Goal: Task Accomplishment & Management: Manage account settings

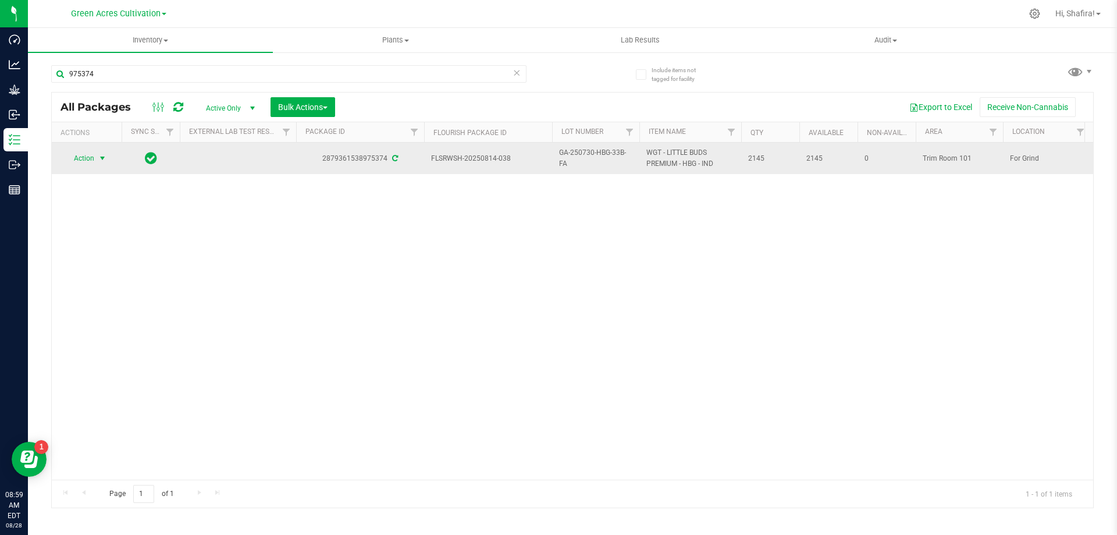
click at [76, 158] on span "Action" at bounding box center [78, 158] width 31 height 16
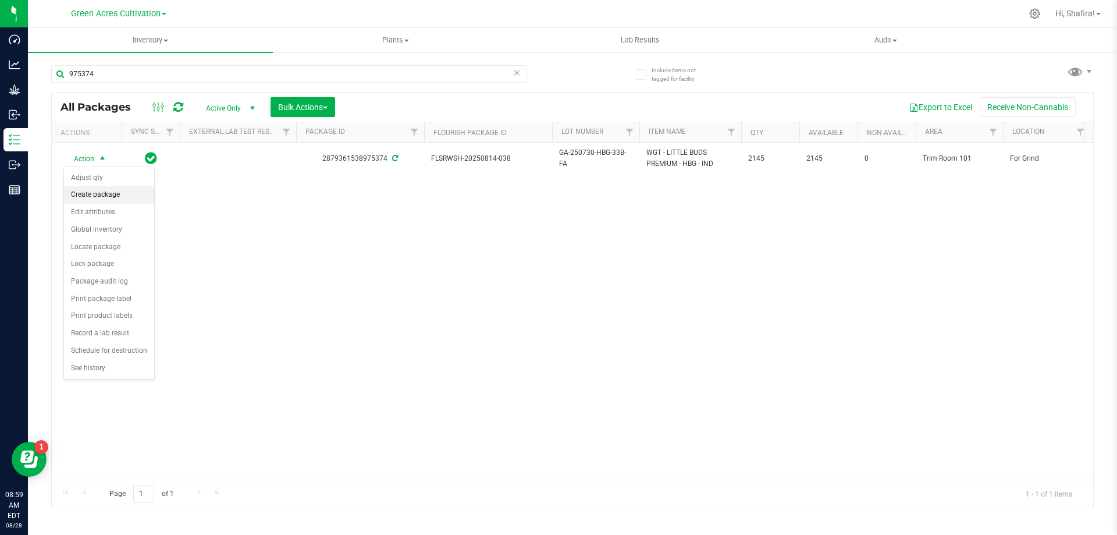
click at [101, 189] on li "Create package" at bounding box center [109, 194] width 90 height 17
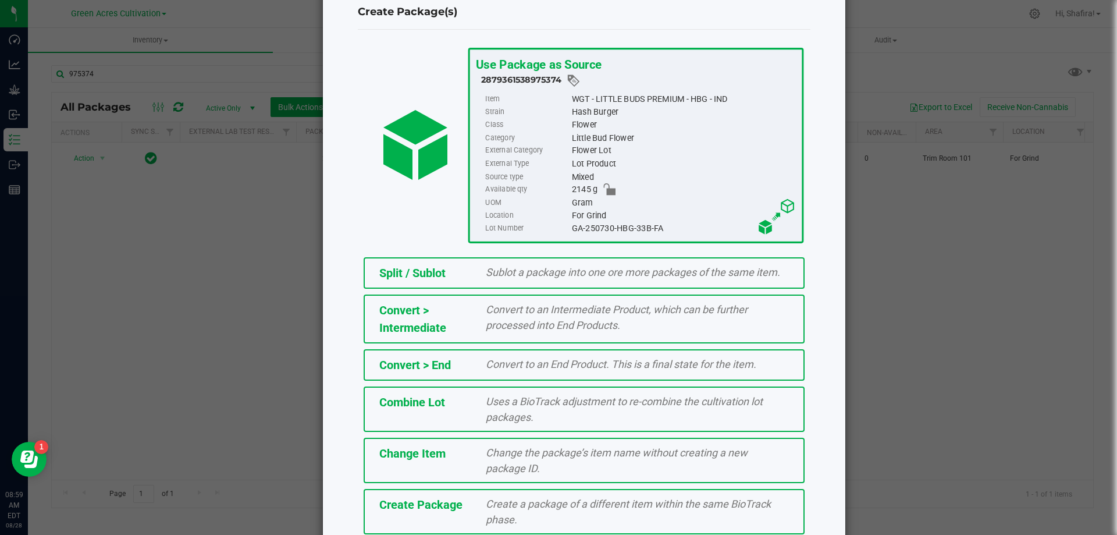
scroll to position [58, 0]
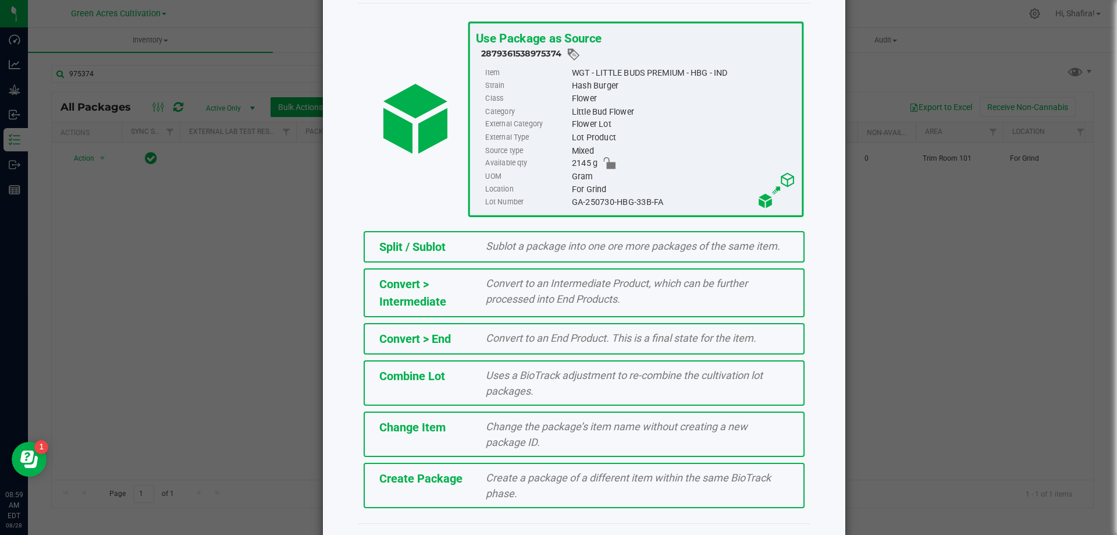
drag, startPoint x: 212, startPoint y: 271, endPoint x: 94, endPoint y: 76, distance: 228.1
click at [212, 271] on ngb-modal-window "Create Package(s) Use Package as Source 2879361538975374 Item WGT - LITTLE BUDS…" at bounding box center [563, 267] width 1126 height 535
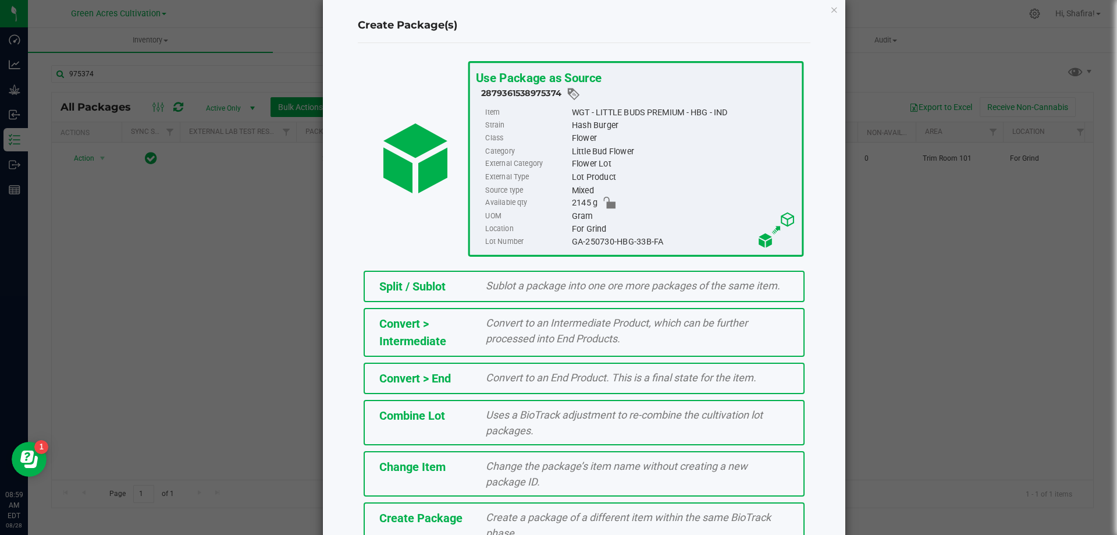
scroll to position [0, 0]
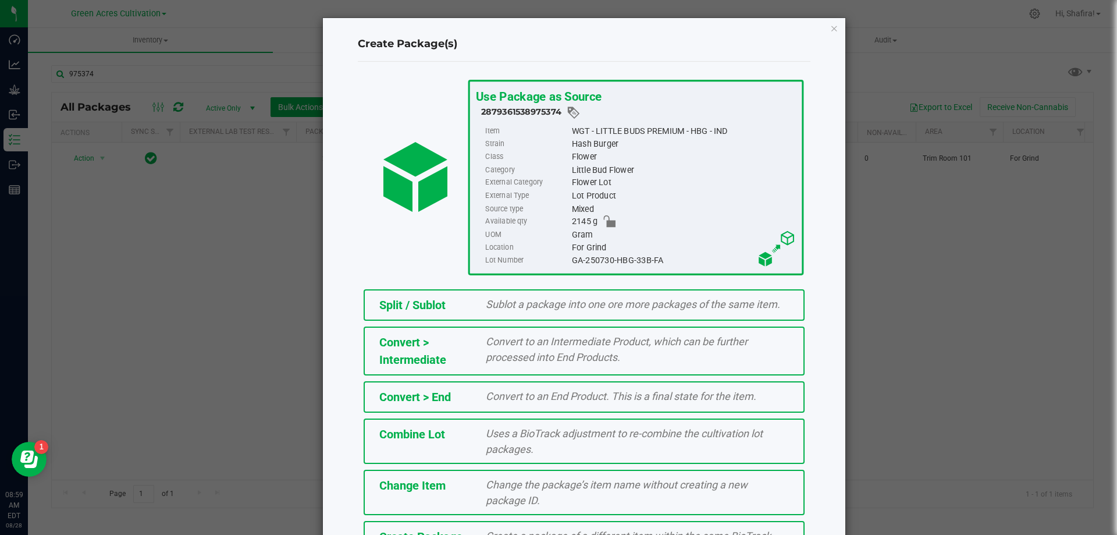
drag, startPoint x: 830, startPoint y: 33, endPoint x: 483, endPoint y: 48, distance: 347.1
click at [830, 31] on icon "button" at bounding box center [834, 28] width 8 height 14
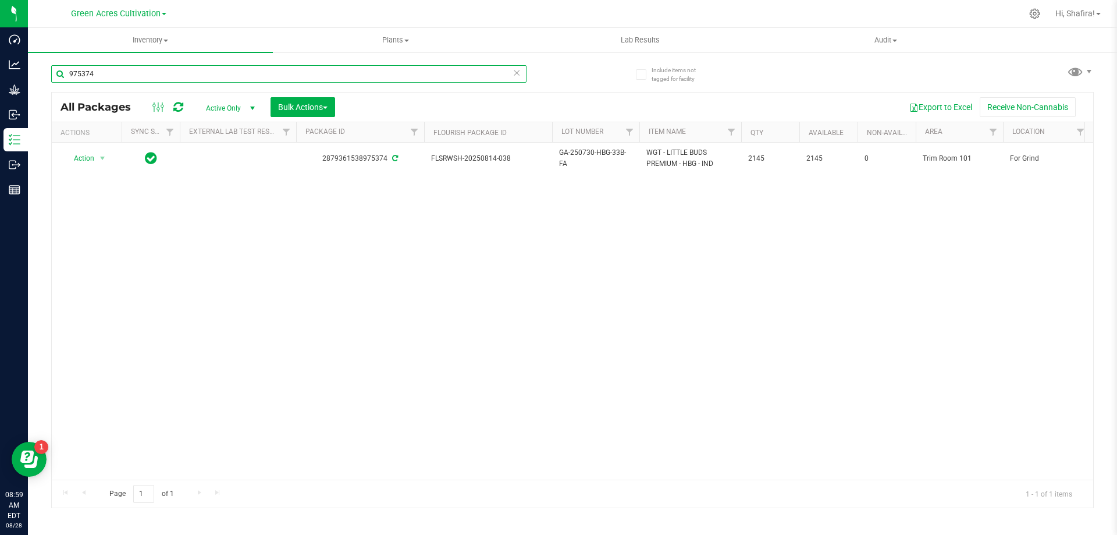
click at [198, 69] on input "975374" at bounding box center [288, 73] width 475 height 17
paste input "FLSRWGA-20250827-030"
type input "FLSRWGA-20250827-030"
click at [100, 155] on span "select" at bounding box center [102, 158] width 9 height 9
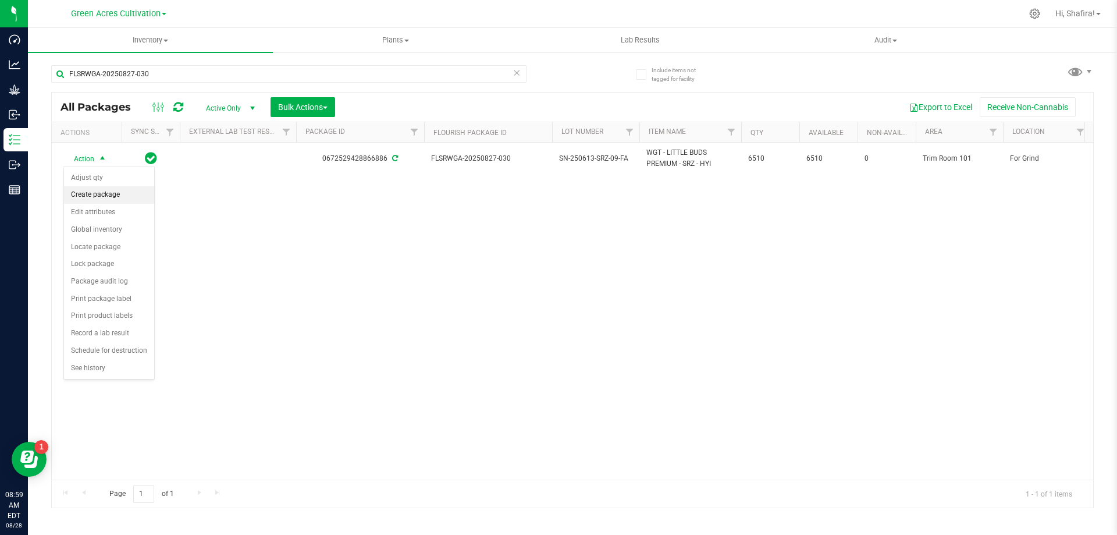
click at [111, 195] on li "Create package" at bounding box center [109, 194] width 90 height 17
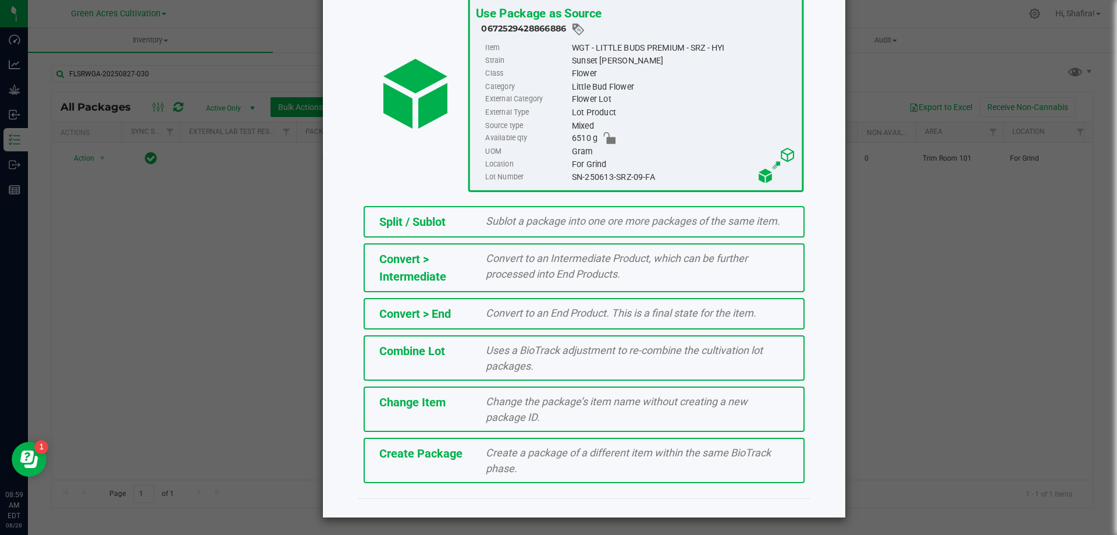
scroll to position [84, 0]
click at [581, 456] on span "Create a package of a different item within the same BioTrack phase." at bounding box center [628, 460] width 285 height 28
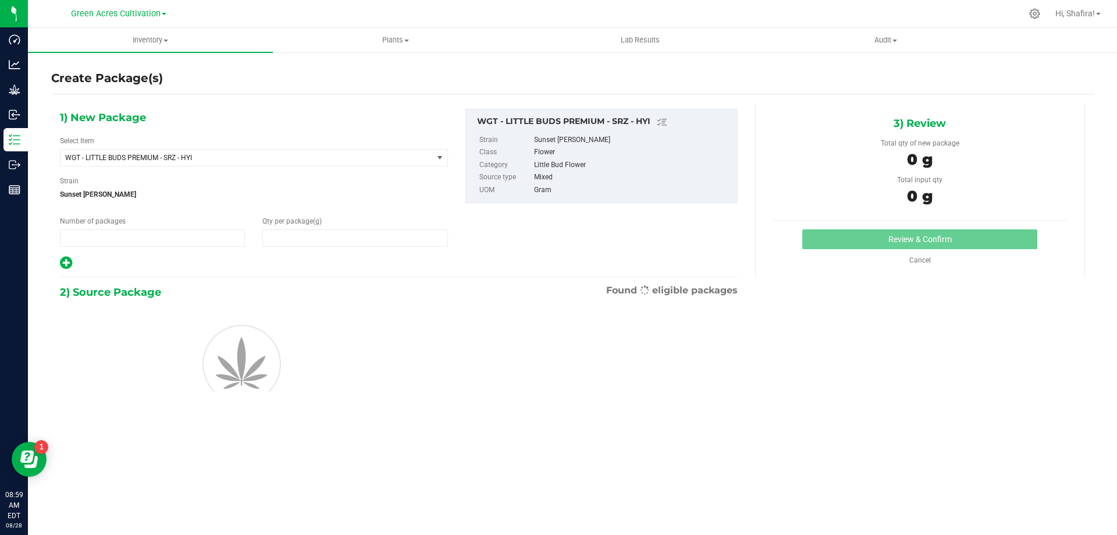
type input "1"
type input "0.0000"
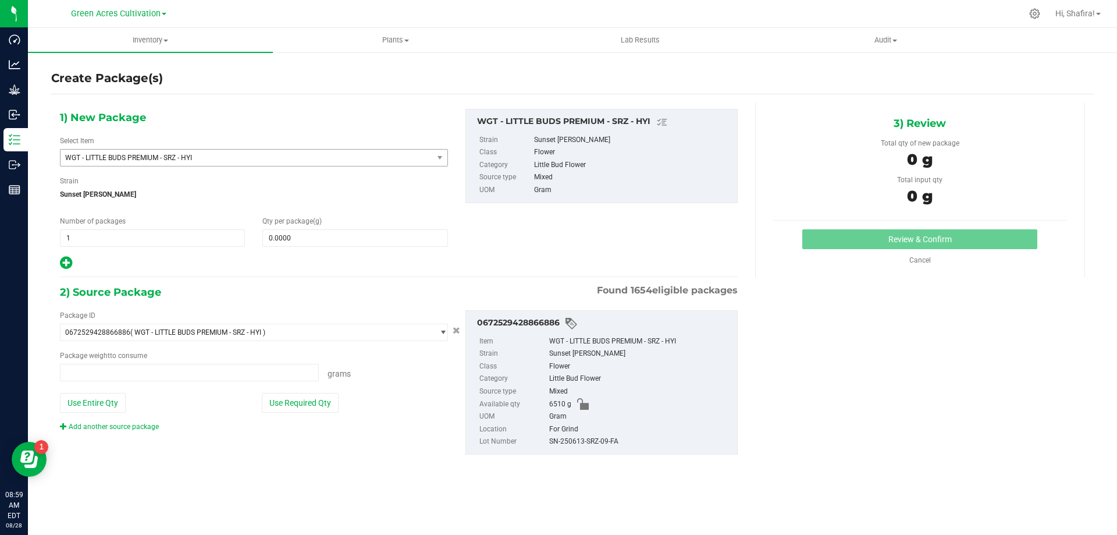
type input "0.0000 g"
click at [151, 138] on div "Select Item WGT - LITTLE BUDS PREMIUM - SRZ - HYI 007UP - Flower 007UP - Waste …" at bounding box center [254, 151] width 388 height 31
click at [152, 154] on span "WGT - LITTLE BUDS PREMIUM - SRZ - HYI" at bounding box center [239, 158] width 349 height 8
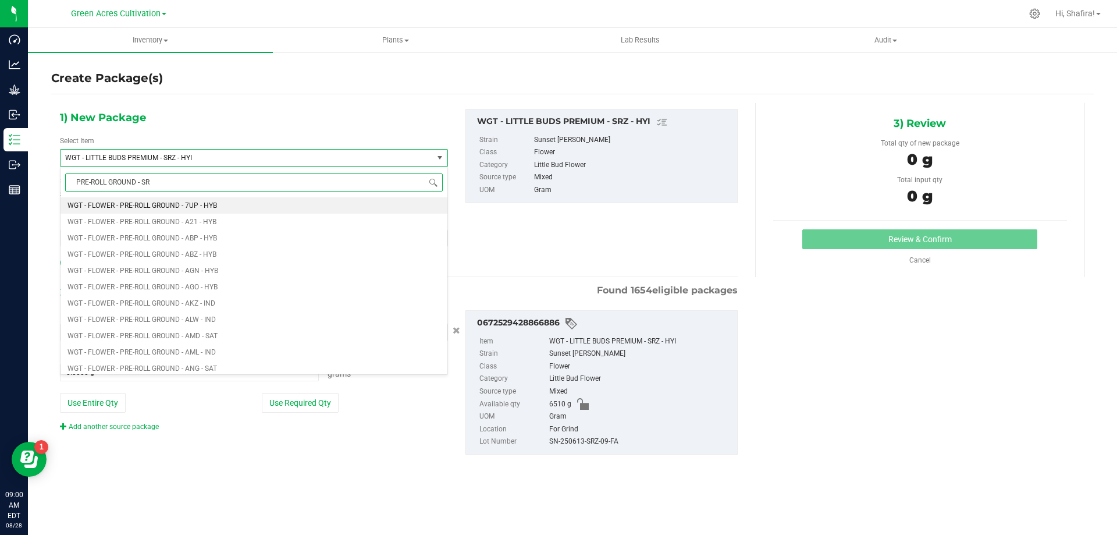
type input "PRE-ROLL GROUND - SRZ"
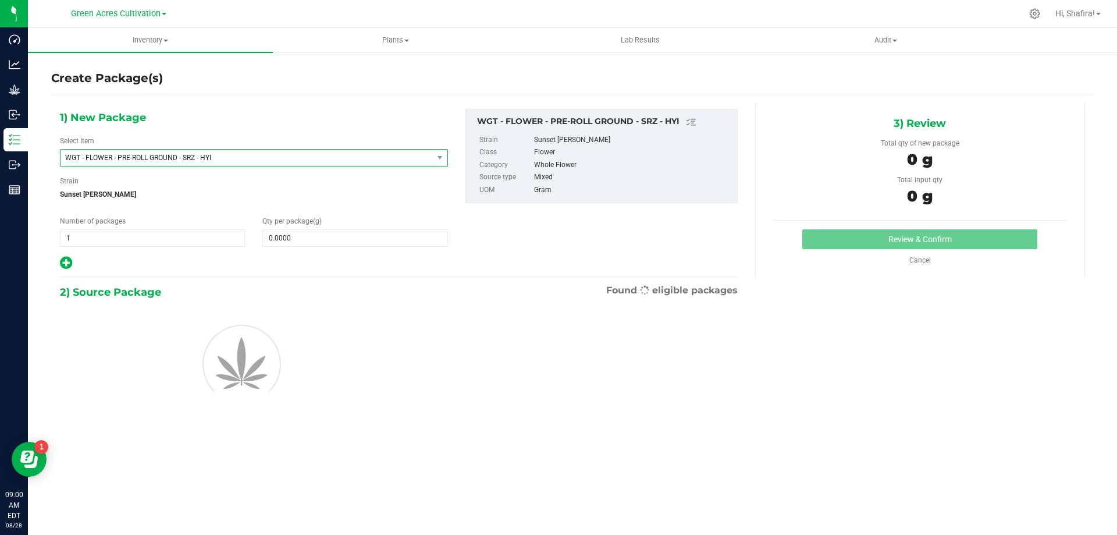
type input "0.0000"
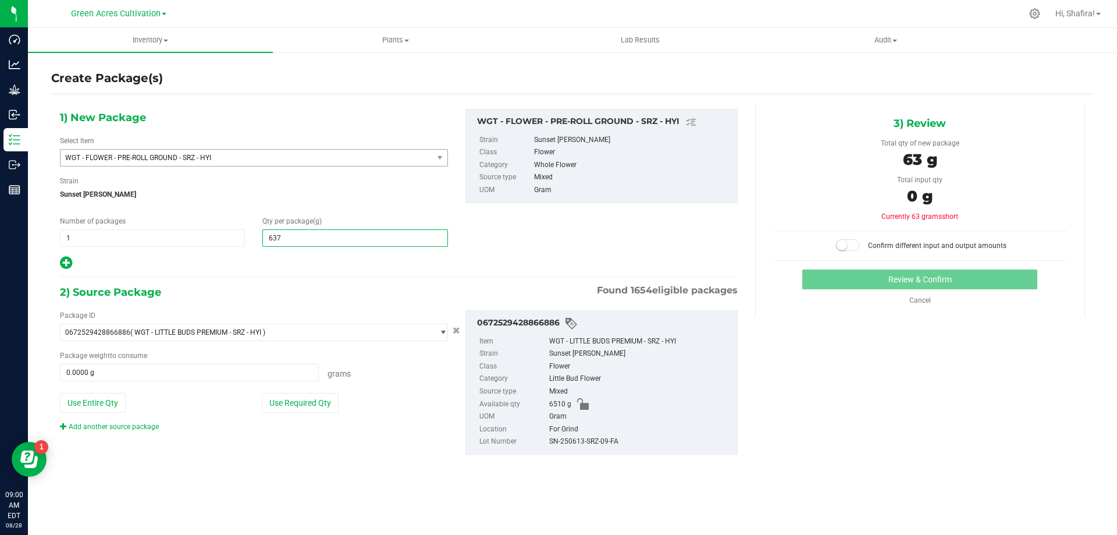
type input "6375"
type input "6,375.0000"
drag, startPoint x: 308, startPoint y: 405, endPoint x: 572, endPoint y: 431, distance: 265.4
click at [312, 405] on button "Use Required Qty" at bounding box center [300, 403] width 77 height 20
type input "6375.0000 g"
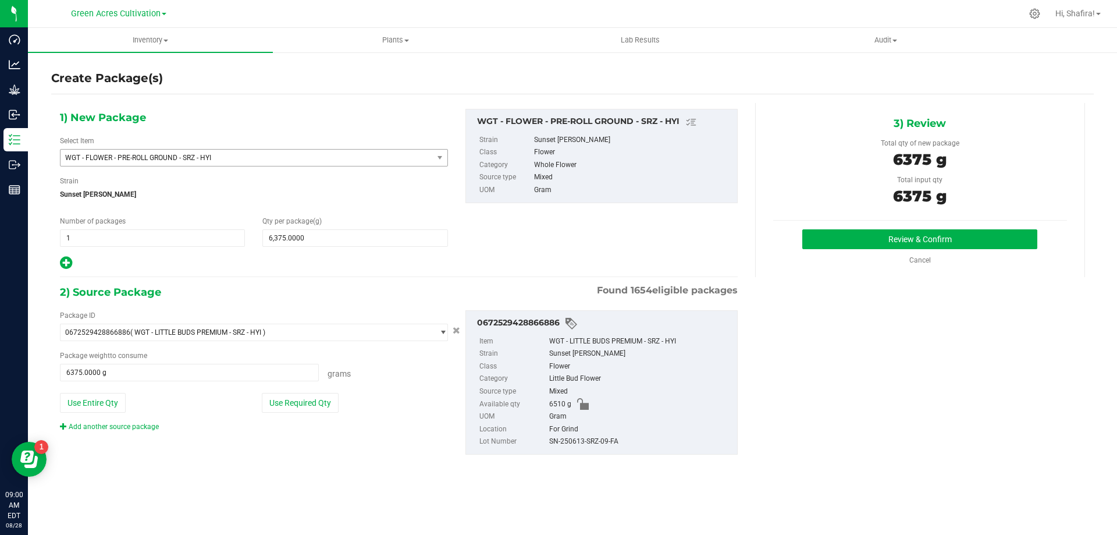
click at [602, 443] on div "SN-250613-SRZ-09-FA" at bounding box center [640, 441] width 182 height 13
click at [601, 441] on div "SN-250613-SRZ-09-FA" at bounding box center [640, 441] width 182 height 13
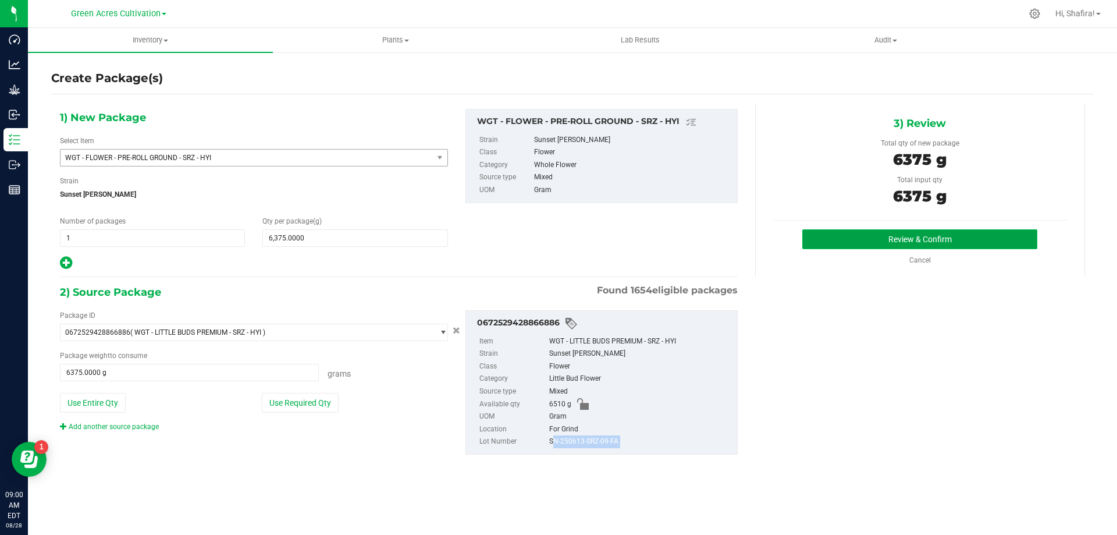
click at [845, 236] on button "Review & Confirm" at bounding box center [919, 239] width 235 height 20
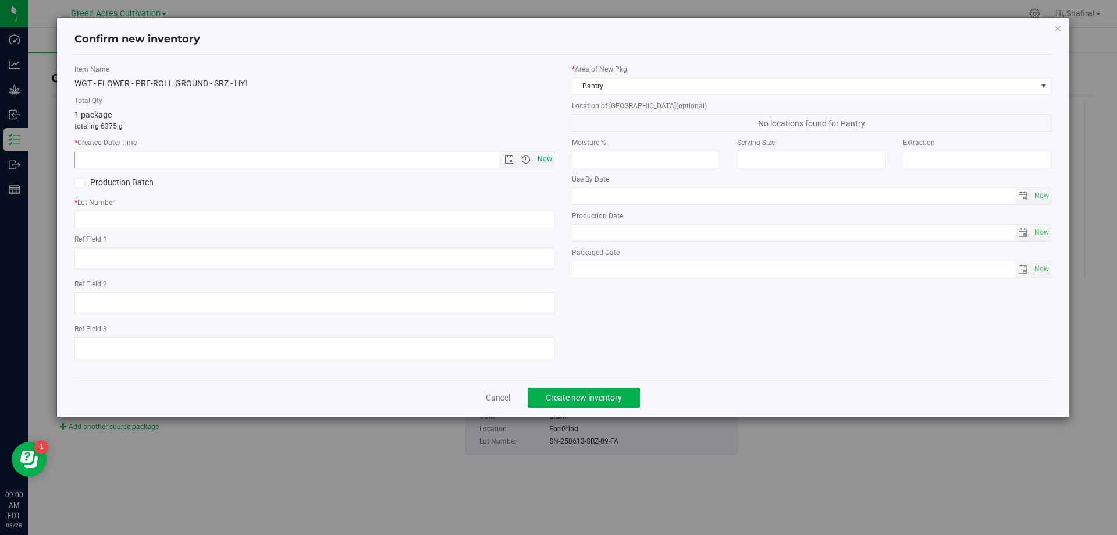
click at [542, 161] on span "Now" at bounding box center [545, 159] width 20 height 17
type input "[DATE] 9:00 AM"
paste input "SN-250613-SRZ-09-FA"
type input "SN-250613-SRZ-09-PR"
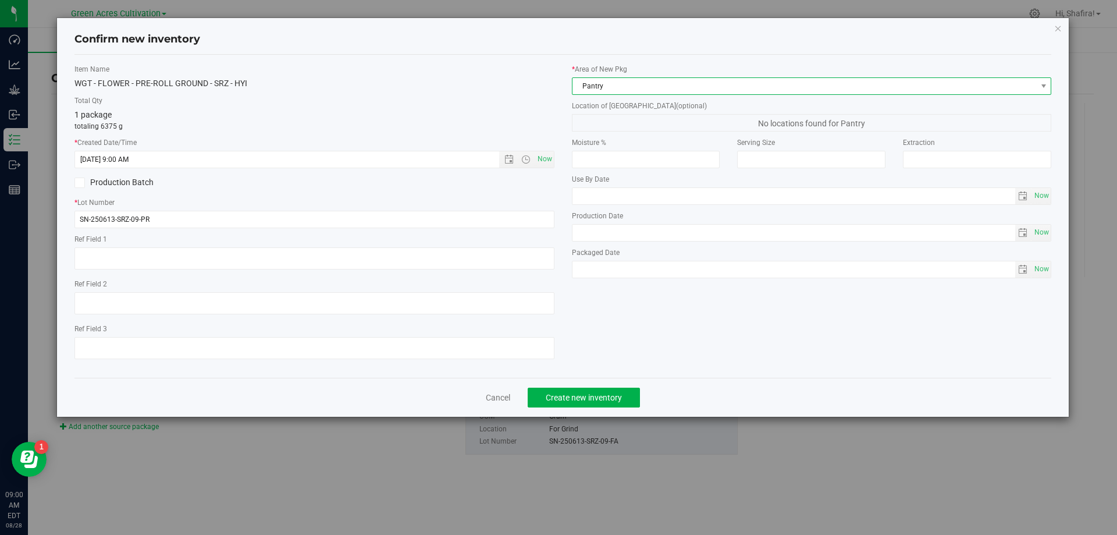
click at [635, 90] on span "Pantry" at bounding box center [805, 86] width 464 height 16
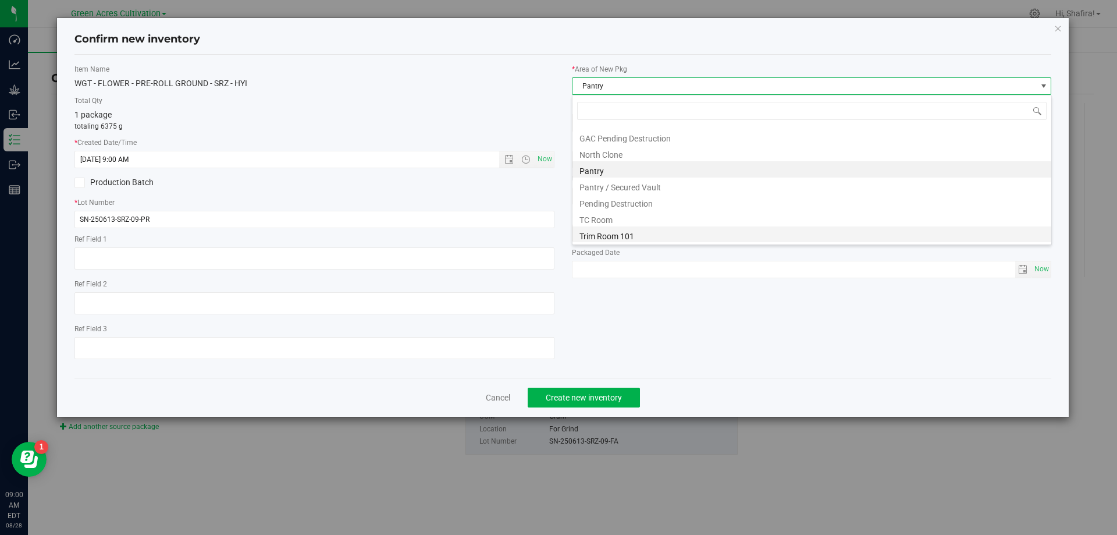
scroll to position [161, 0]
click at [630, 234] on li "Trim Room 101" at bounding box center [812, 234] width 479 height 16
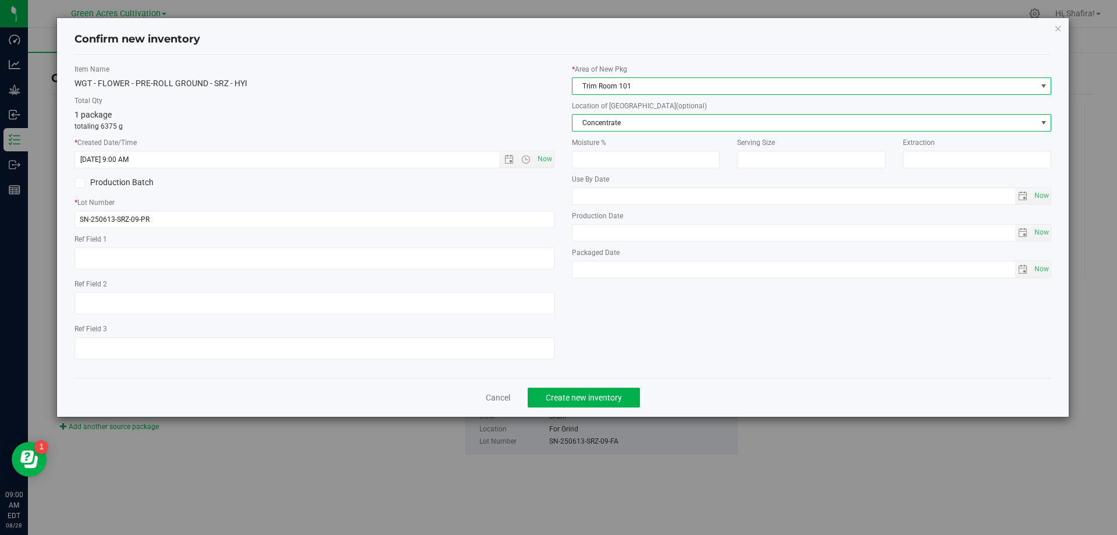
click at [625, 125] on span "Concentrate" at bounding box center [805, 123] width 464 height 16
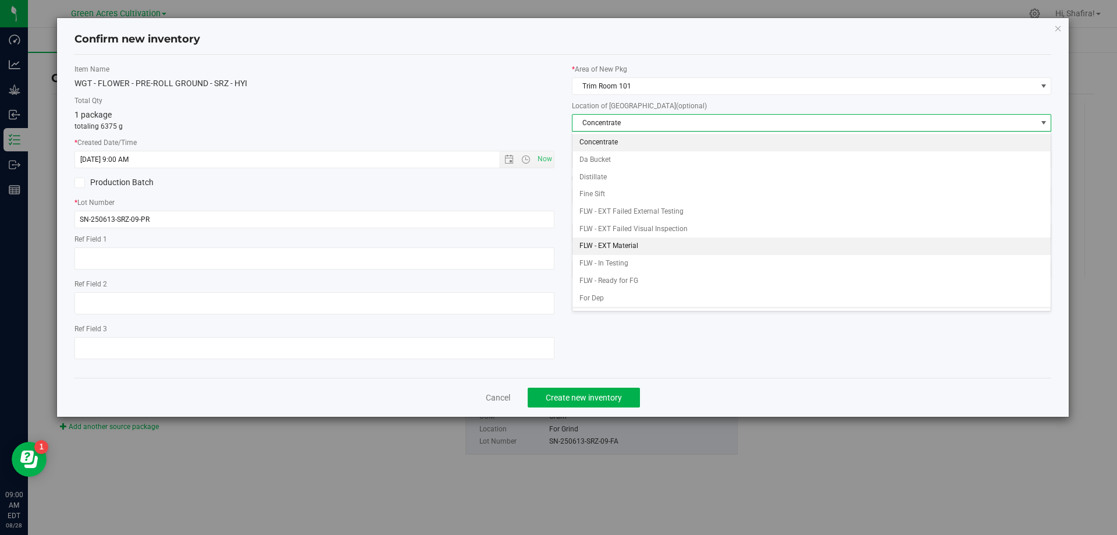
scroll to position [119, 0]
click at [610, 251] on li "Ground Flower" at bounding box center [812, 247] width 479 height 17
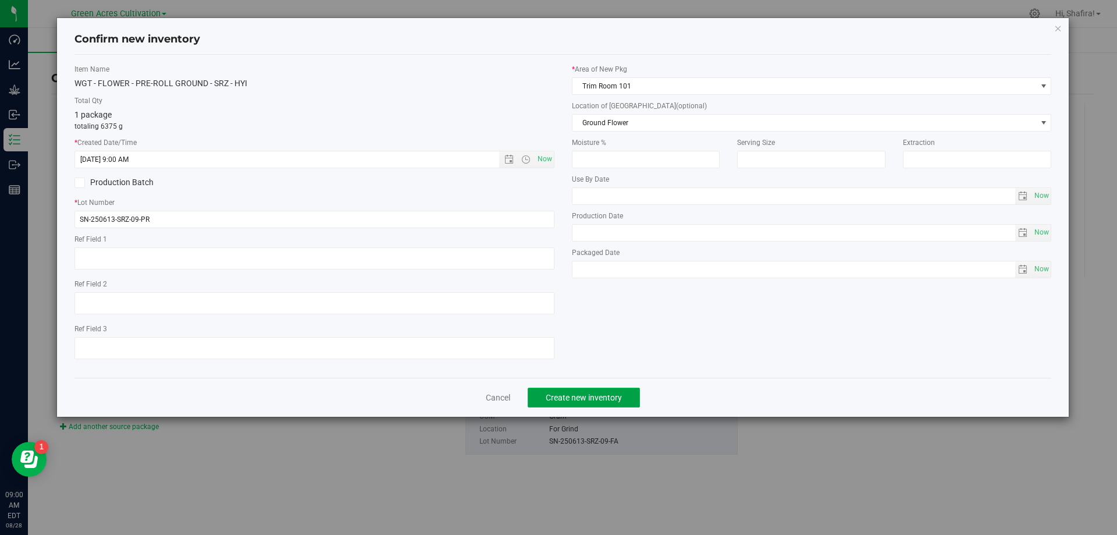
click at [595, 397] on span "Create new inventory" at bounding box center [584, 397] width 76 height 9
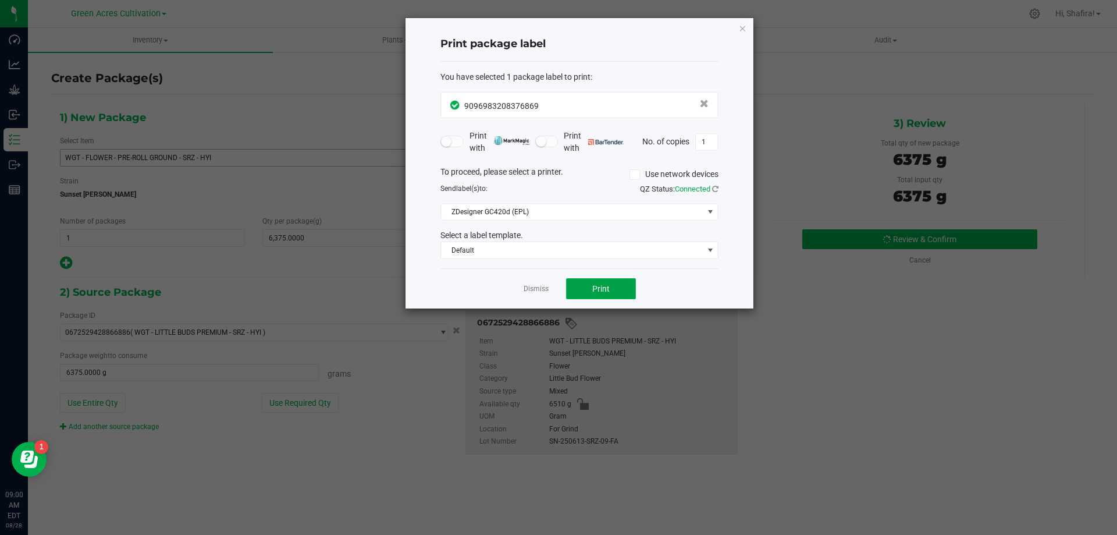
click at [588, 285] on button "Print" at bounding box center [601, 288] width 70 height 21
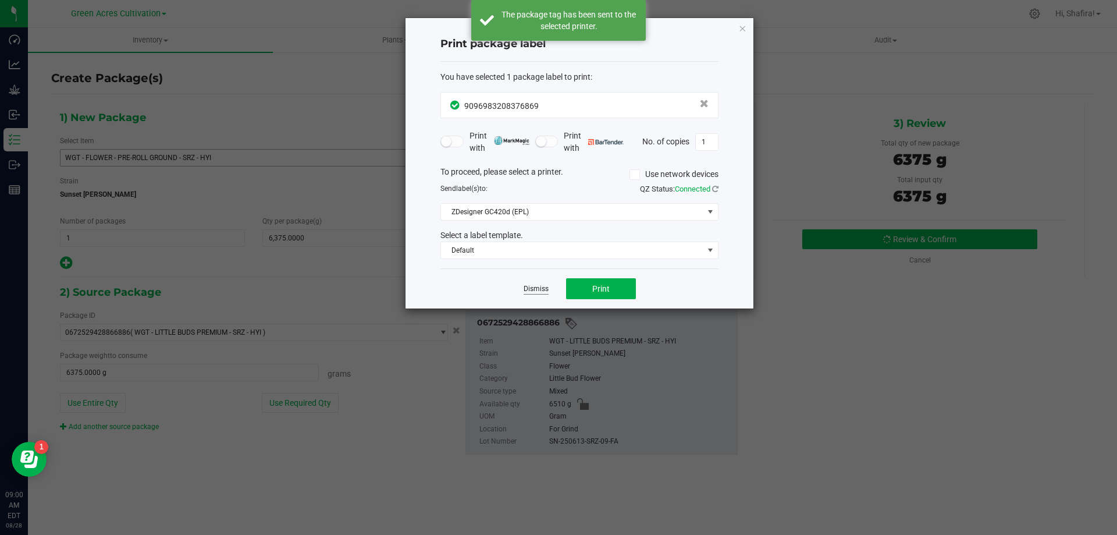
click at [548, 287] on link "Dismiss" at bounding box center [536, 289] width 25 height 10
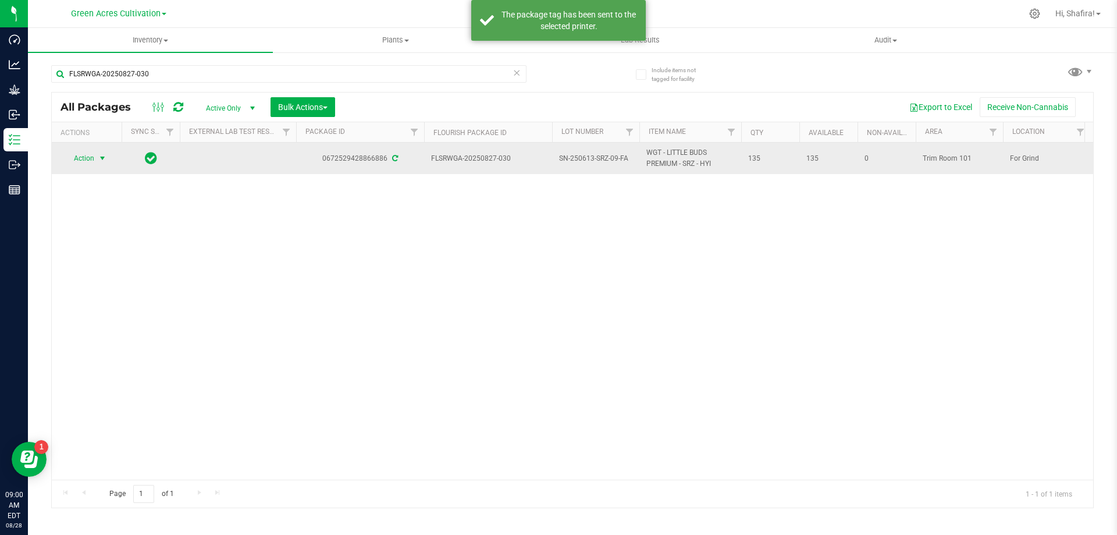
click at [101, 157] on span "select" at bounding box center [102, 158] width 9 height 9
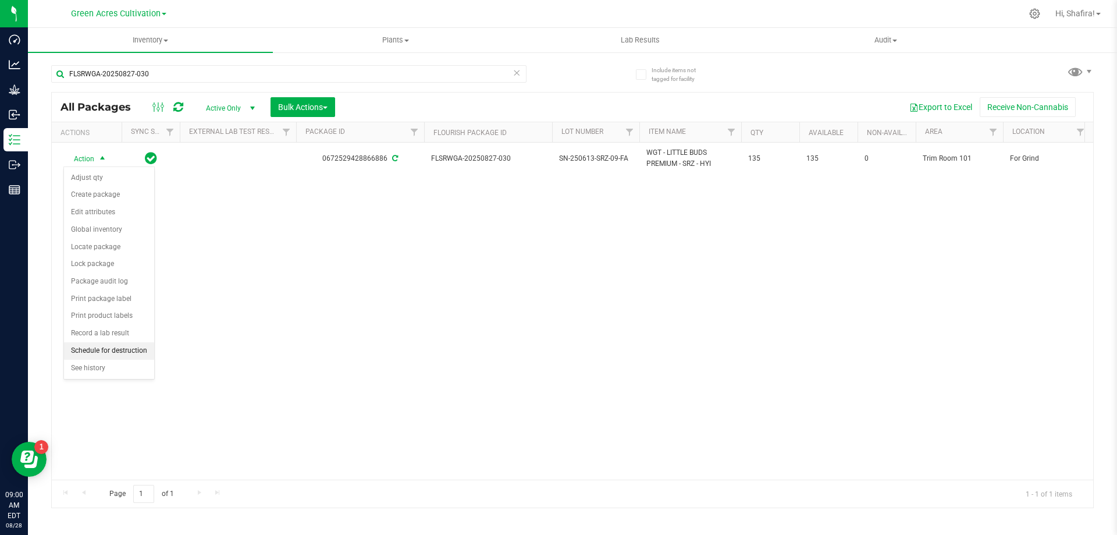
drag, startPoint x: 120, startPoint y: 351, endPoint x: 131, endPoint y: 343, distance: 13.3
click at [120, 350] on li "Schedule for destruction" at bounding box center [109, 350] width 90 height 17
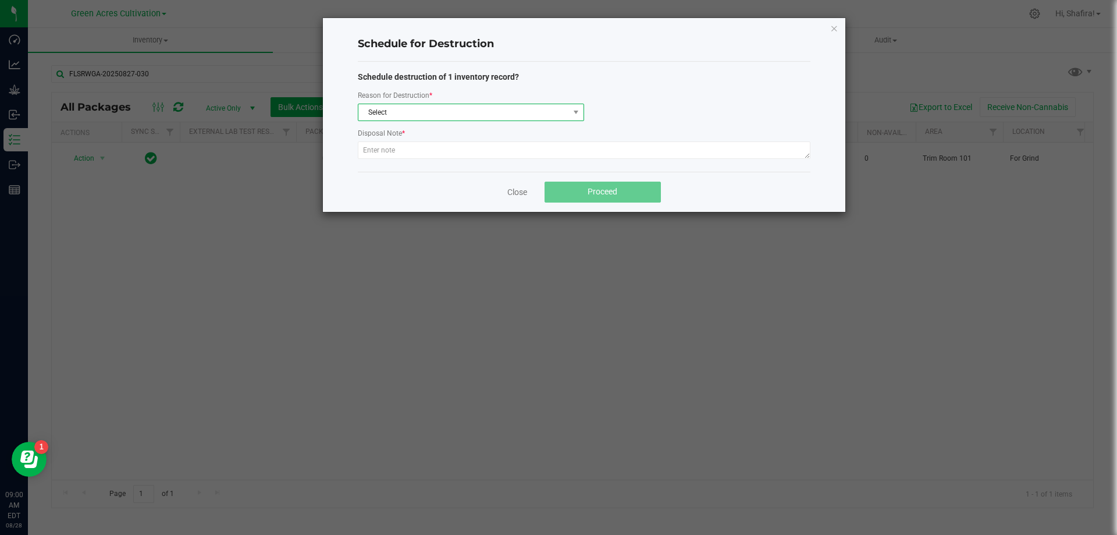
click at [404, 111] on span "Select" at bounding box center [463, 112] width 211 height 16
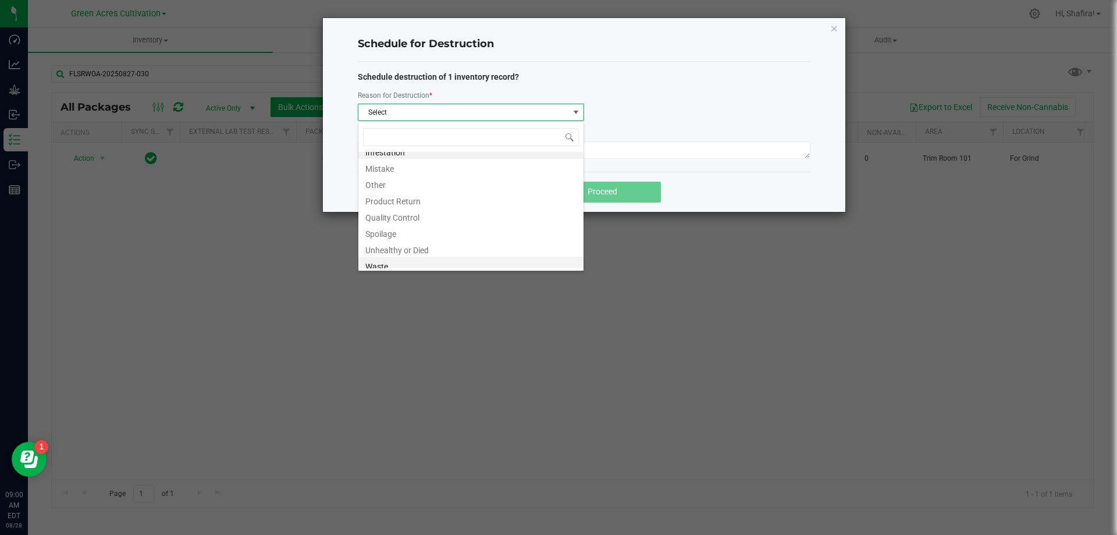
scroll to position [14, 0]
click at [396, 262] on li "Waste" at bounding box center [470, 260] width 225 height 16
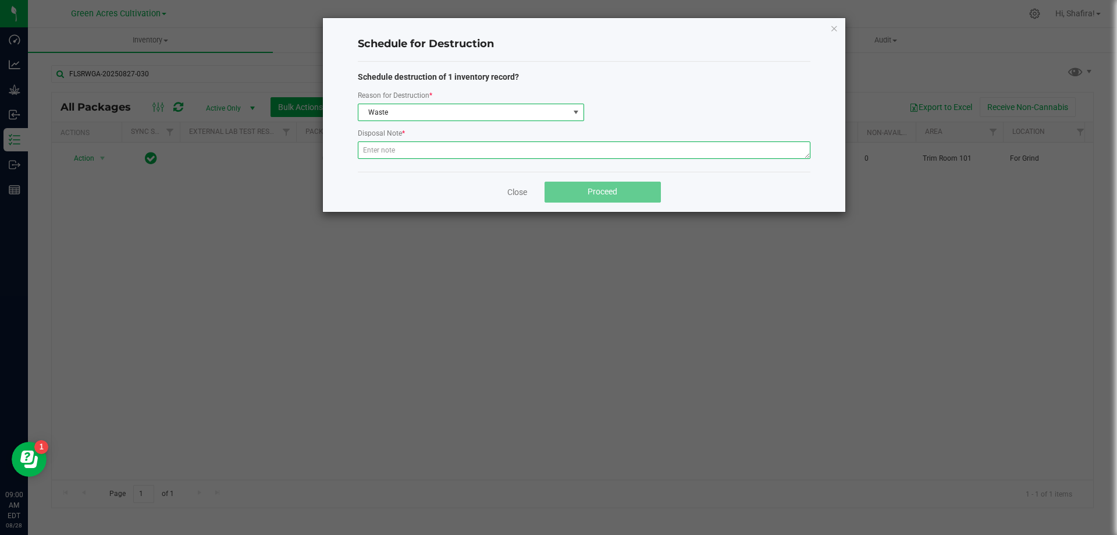
click at [416, 145] on textarea at bounding box center [584, 149] width 453 height 17
type textarea "POST GRINDER WASTE"
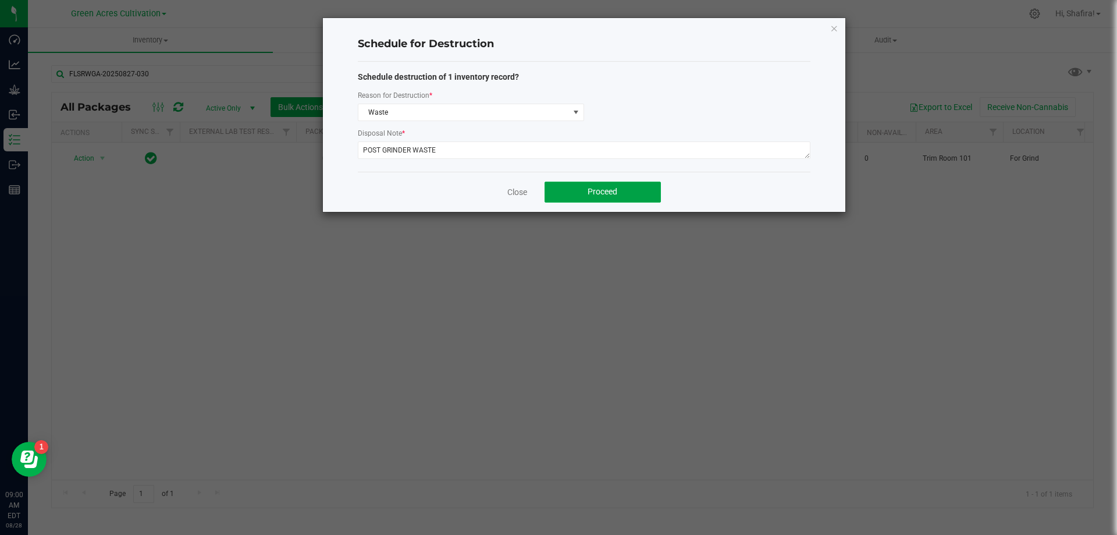
drag, startPoint x: 581, startPoint y: 194, endPoint x: 540, endPoint y: 184, distance: 42.3
click at [580, 191] on button "Proceed" at bounding box center [603, 192] width 116 height 21
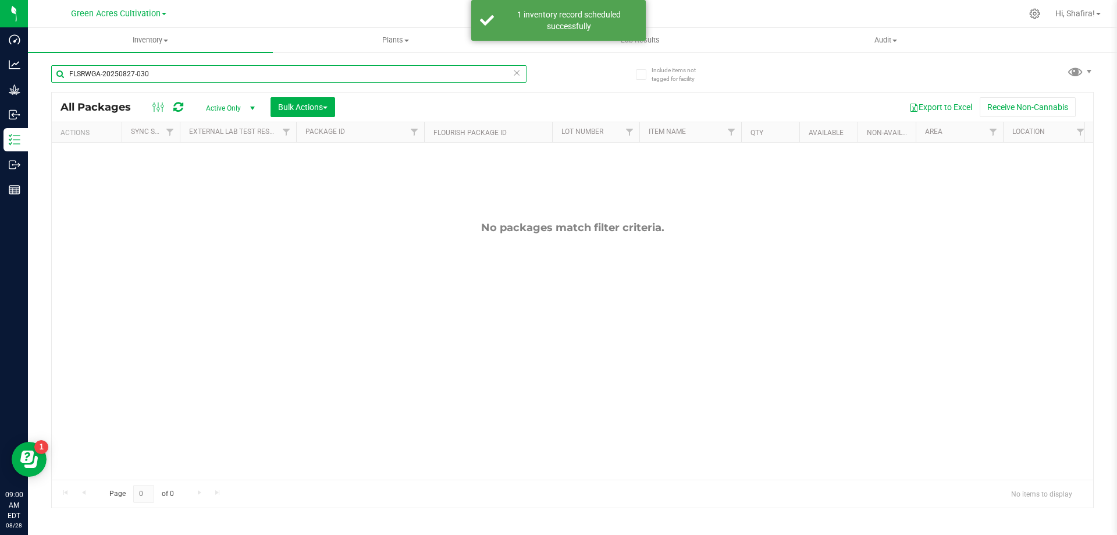
click at [170, 73] on input "FLSRWGA-20250827-030" at bounding box center [288, 73] width 475 height 17
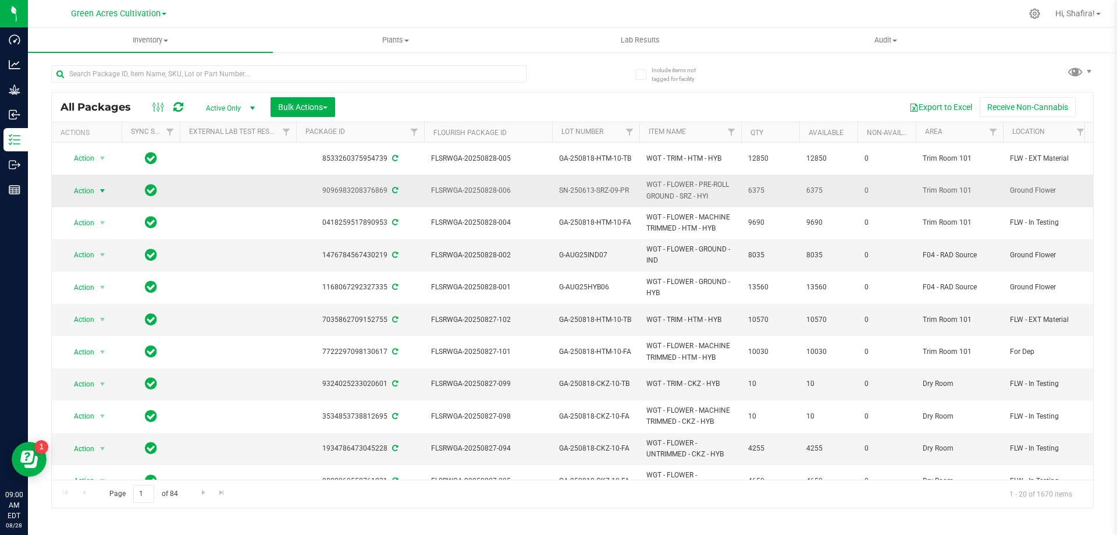
click at [80, 183] on span "Action" at bounding box center [78, 191] width 31 height 16
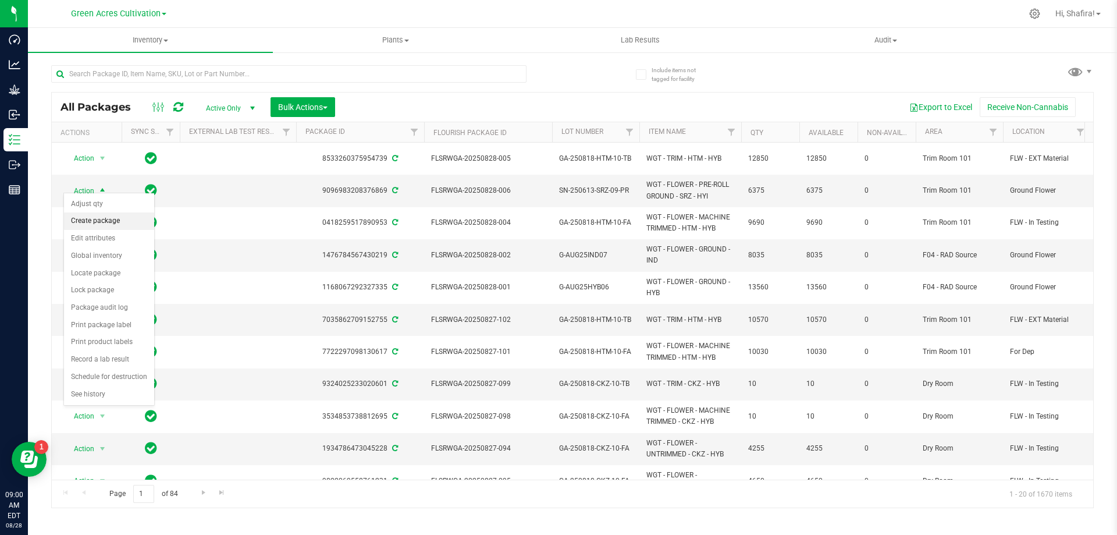
click at [85, 223] on li "Create package" at bounding box center [109, 220] width 90 height 17
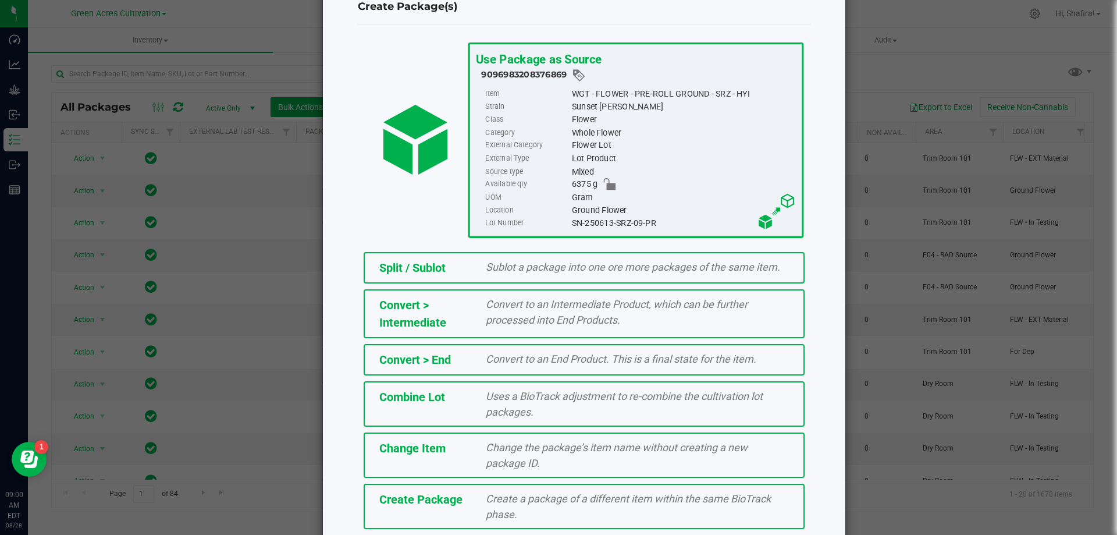
scroll to position [84, 0]
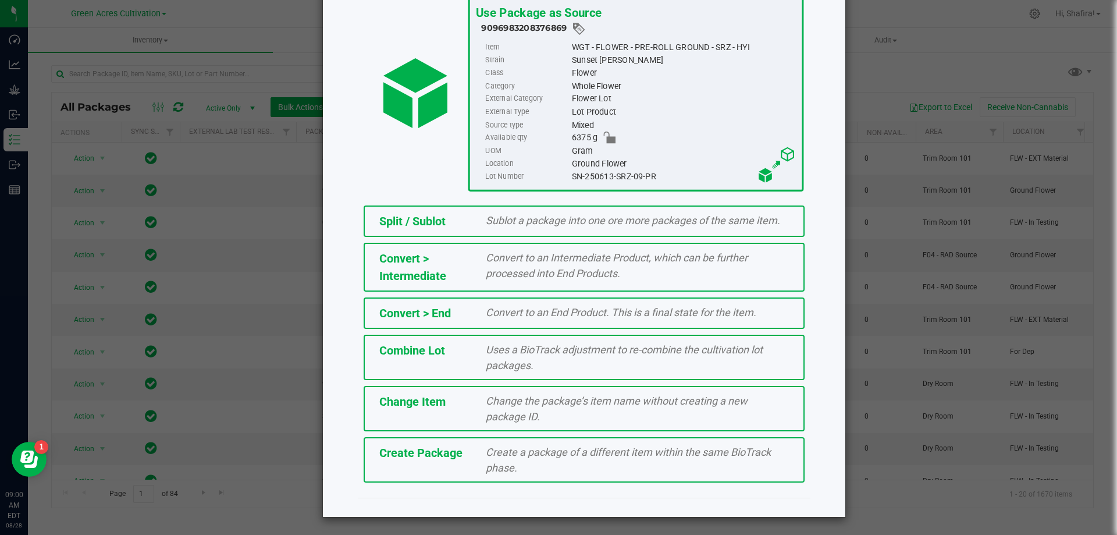
click at [486, 458] on span "Create a package of a different item within the same BioTrack phase." at bounding box center [628, 460] width 285 height 28
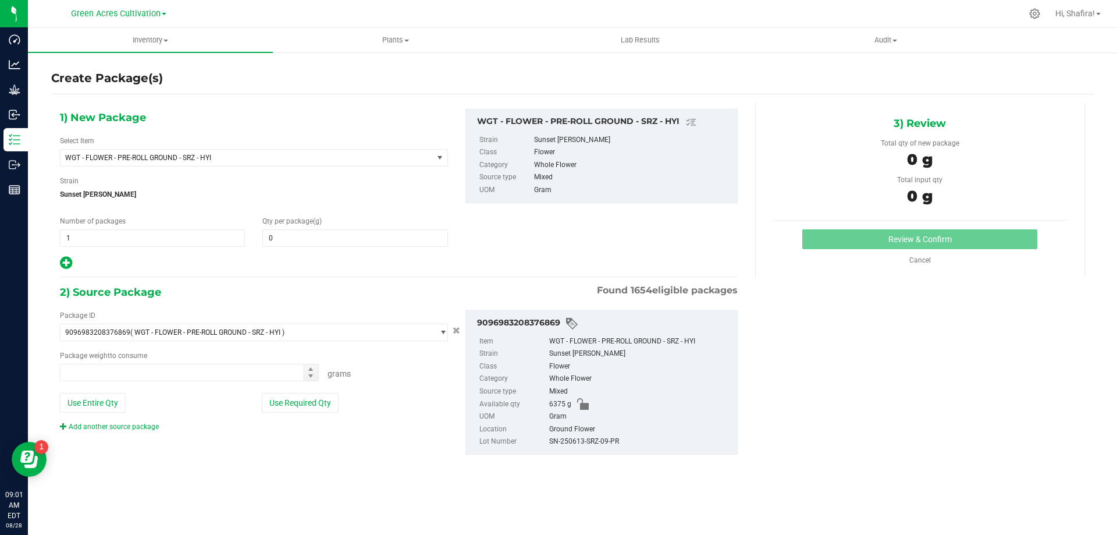
type input "0.0000"
type input "0.0000 g"
click at [352, 240] on span at bounding box center [354, 237] width 185 height 17
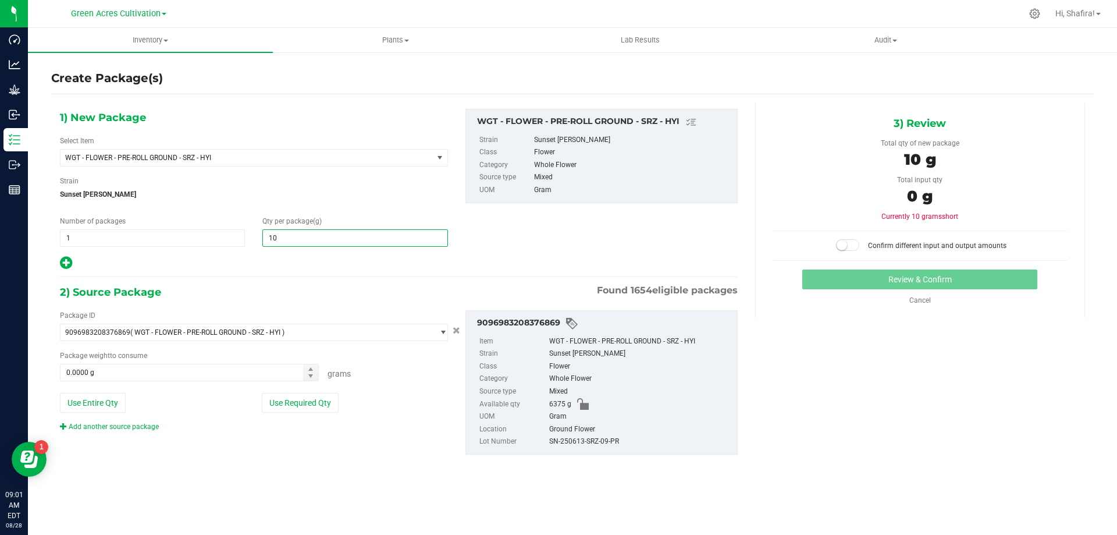
type input "1"
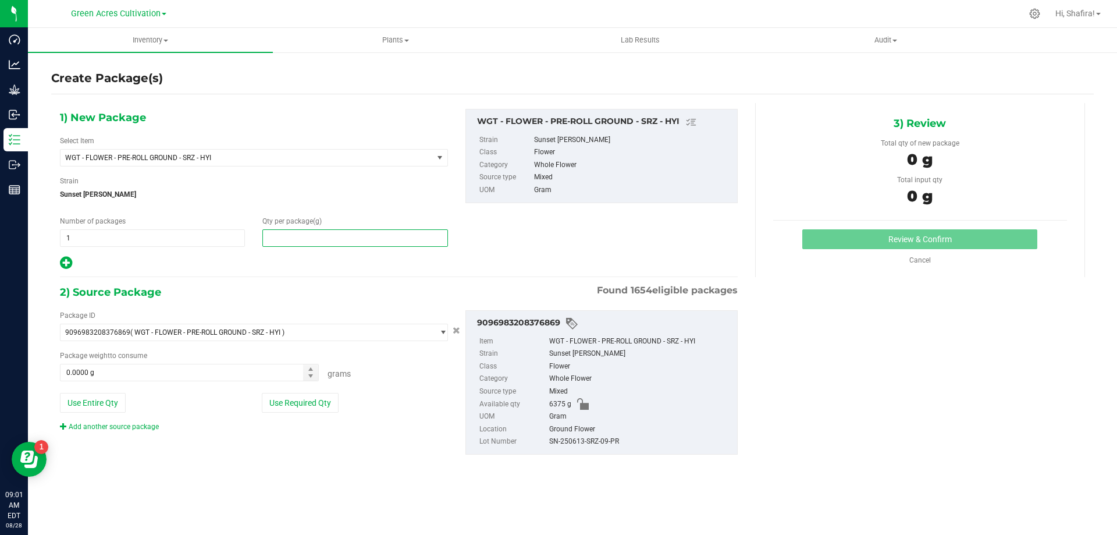
type input "5"
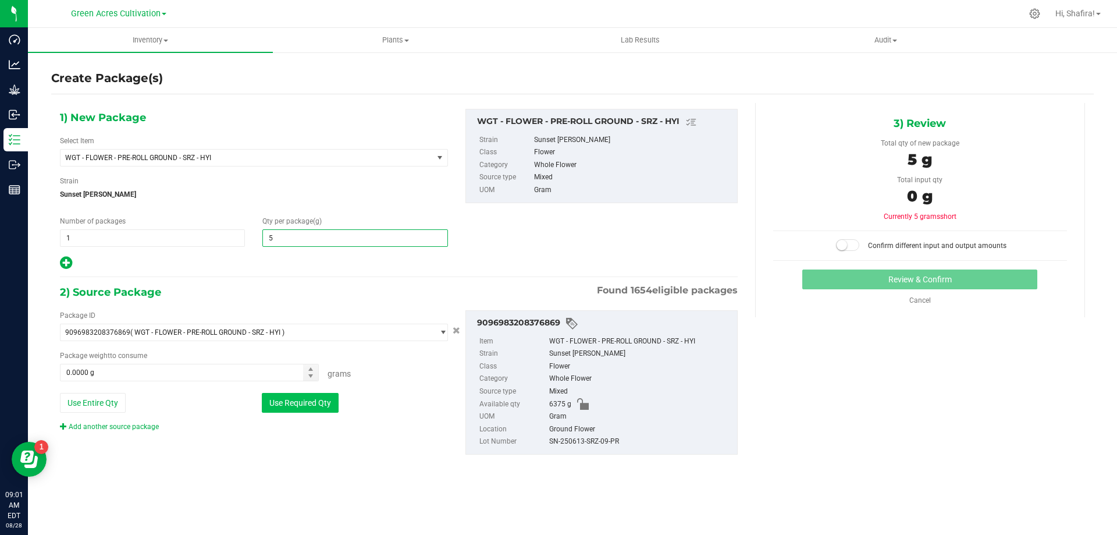
type input "5.0000"
click at [326, 401] on button "Use Required Qty" at bounding box center [300, 403] width 77 height 20
type input "5.0000 g"
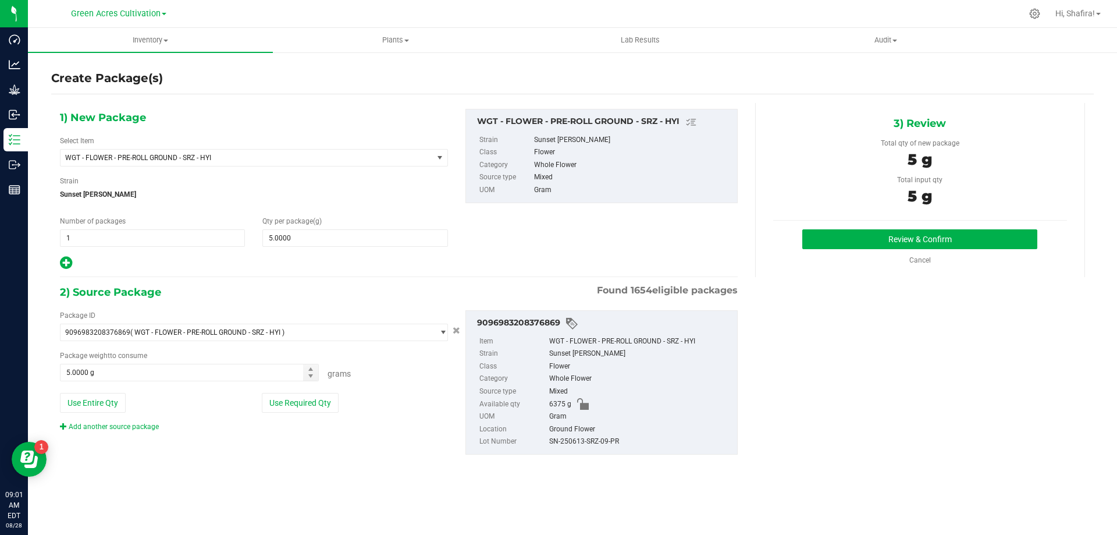
click at [578, 438] on div "SN-250613-SRZ-09-PR" at bounding box center [640, 441] width 182 height 13
copy div "SN-250613-SRZ-09-PR"
click at [1002, 228] on div "3) Review Total qty of new package 5 g Total input qty 5 g Review & Confirm" at bounding box center [920, 190] width 330 height 174
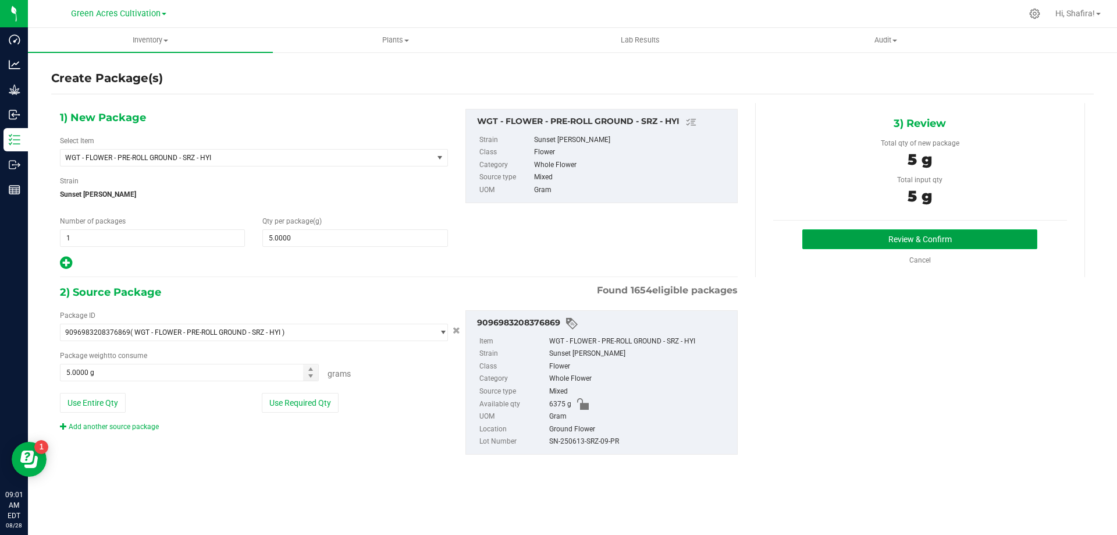
click at [1002, 230] on button "Review & Confirm" at bounding box center [919, 239] width 235 height 20
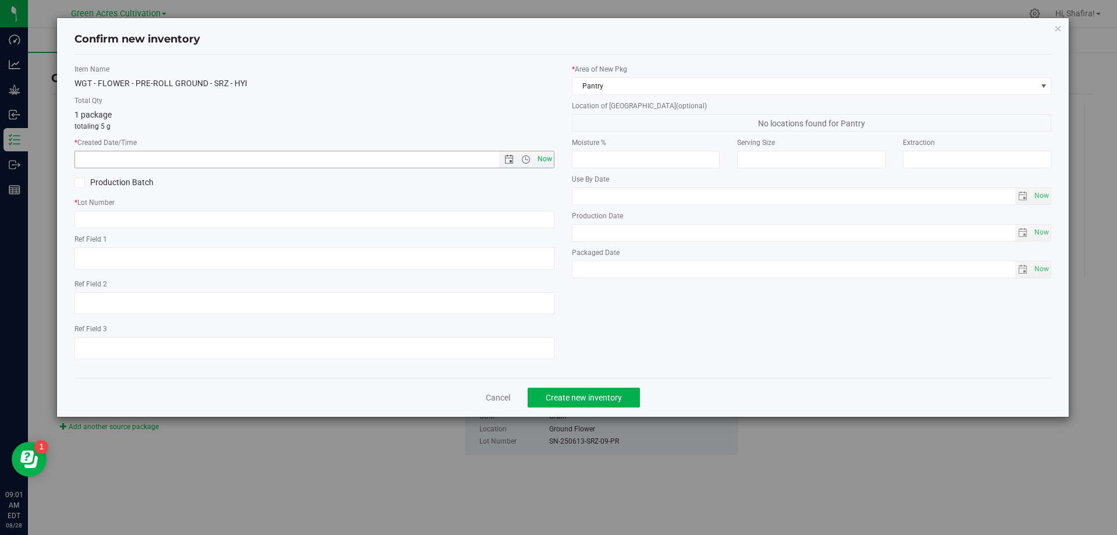
click at [546, 158] on span "Now" at bounding box center [545, 159] width 20 height 17
type input "[DATE] 9:01 AM"
paste input "SN-250613-SRZ-09-PR"
type input "SN-250613-SRZ-09-PR"
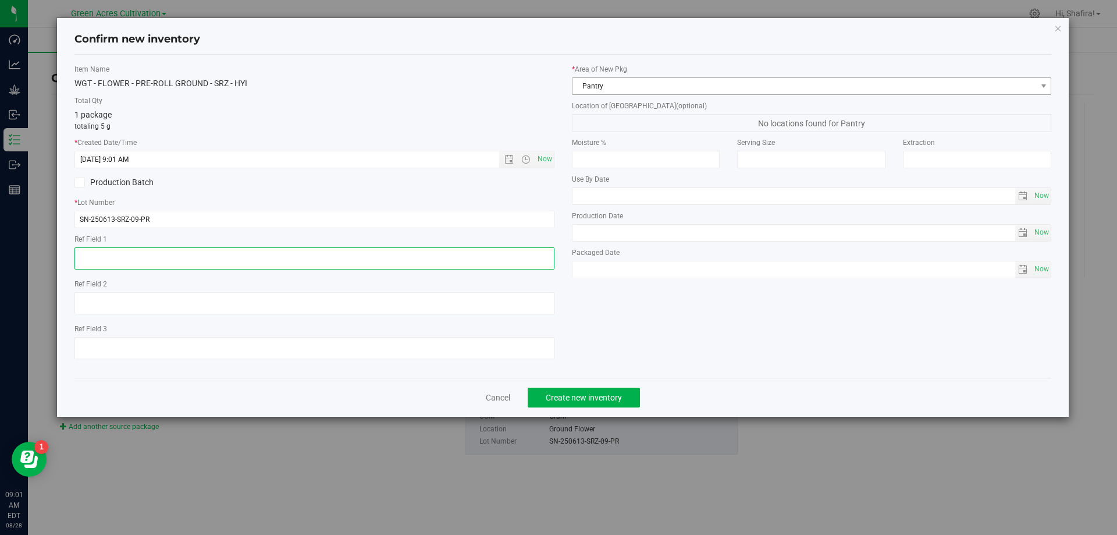
type textarea "1"
type textarea "5G POTENCY SAMPLE"
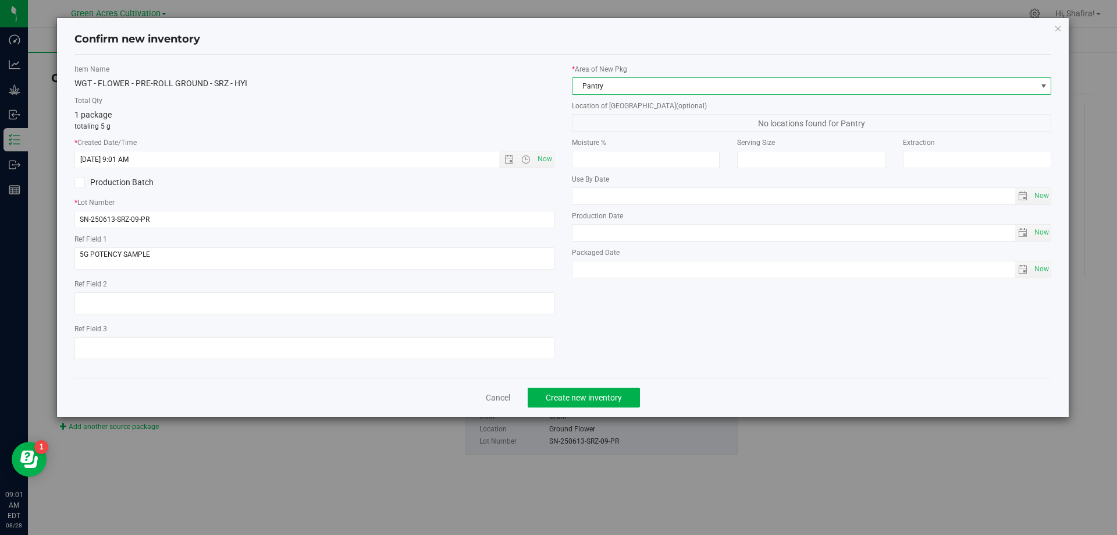
click at [646, 86] on span "Pantry" at bounding box center [805, 86] width 464 height 16
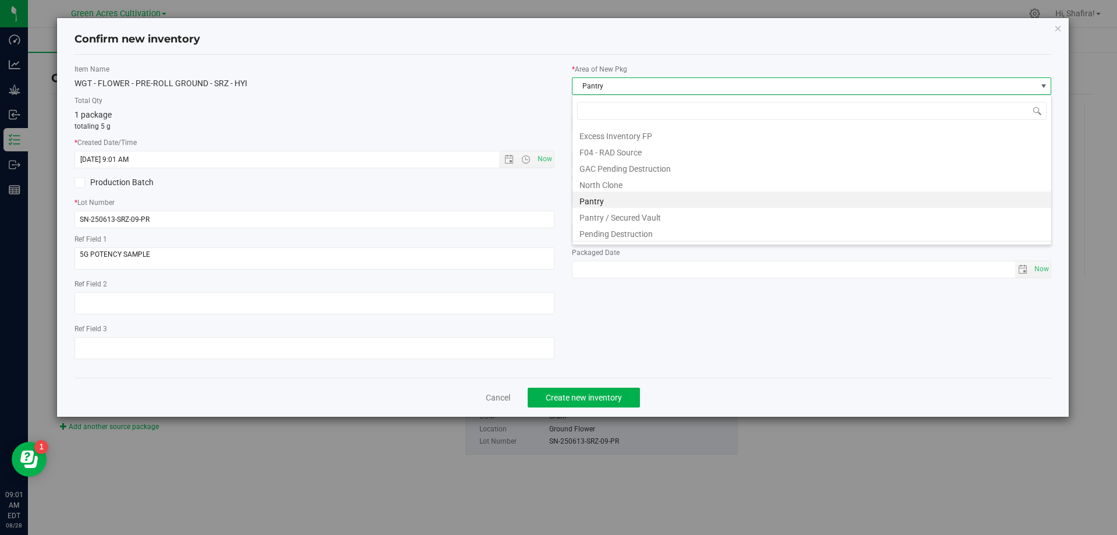
scroll to position [161, 0]
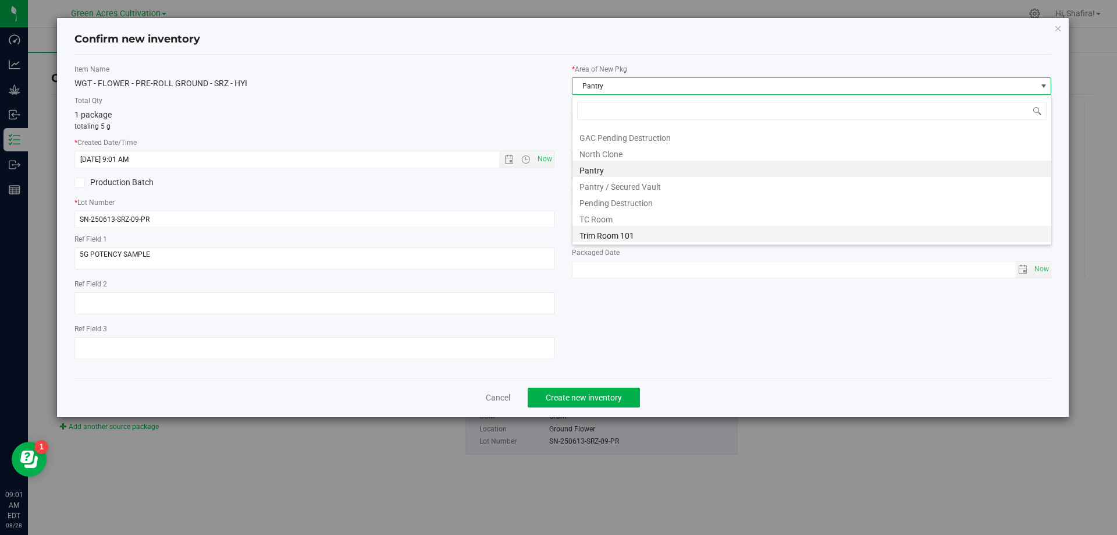
drag, startPoint x: 636, startPoint y: 240, endPoint x: 623, endPoint y: 148, distance: 92.3
click at [635, 240] on li "Trim Room 101" at bounding box center [812, 234] width 479 height 16
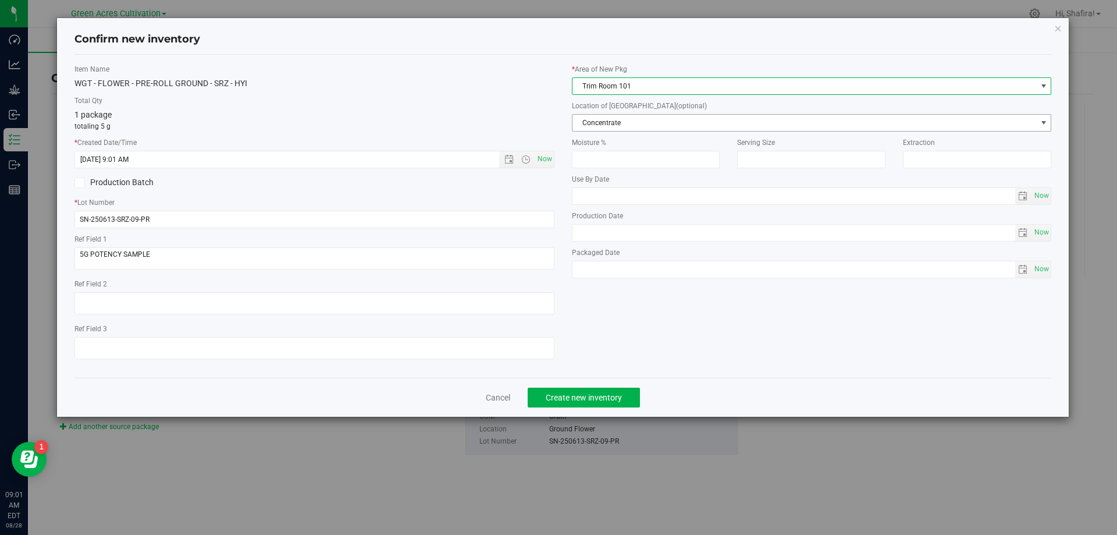
click at [624, 126] on span "Concentrate" at bounding box center [805, 123] width 464 height 16
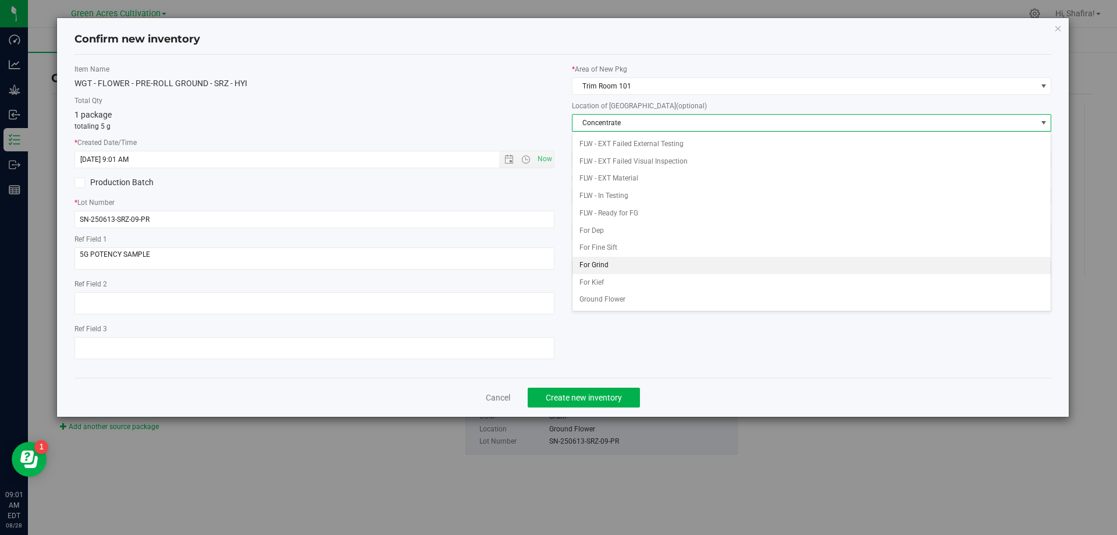
scroll to position [119, 0]
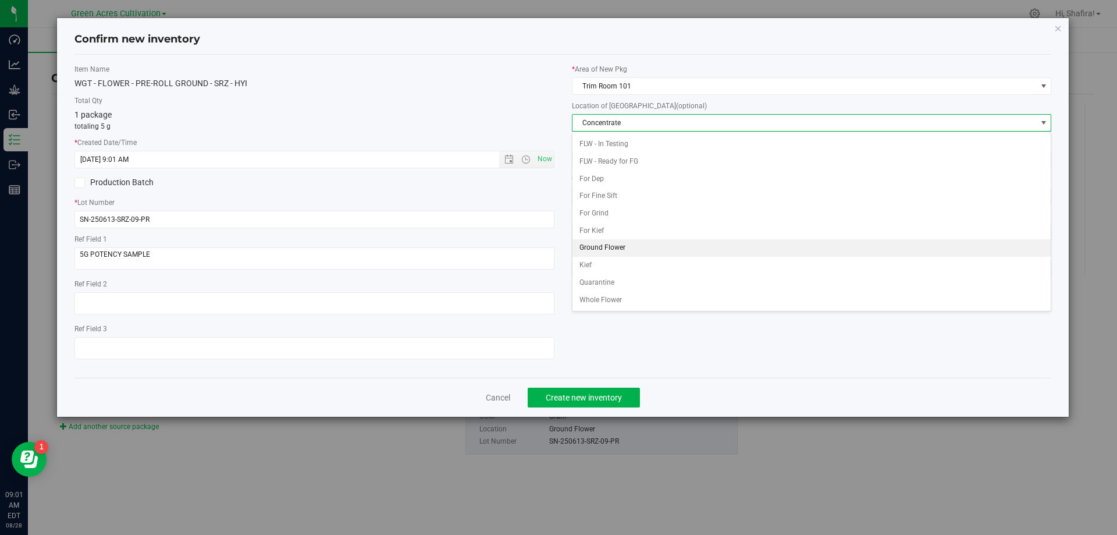
click at [618, 241] on li "Ground Flower" at bounding box center [812, 247] width 479 height 17
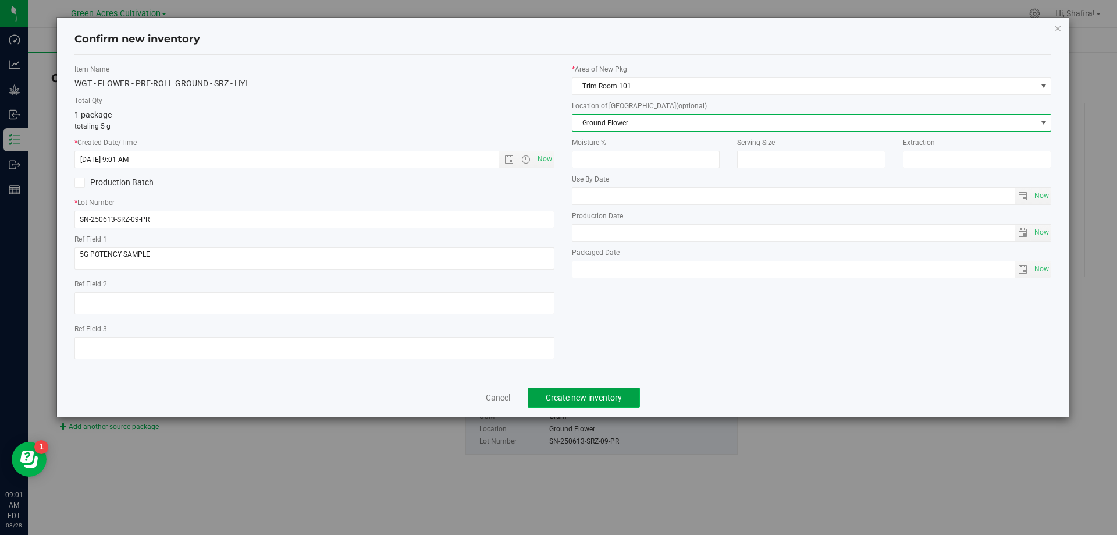
click at [581, 399] on span "Create new inventory" at bounding box center [584, 397] width 76 height 9
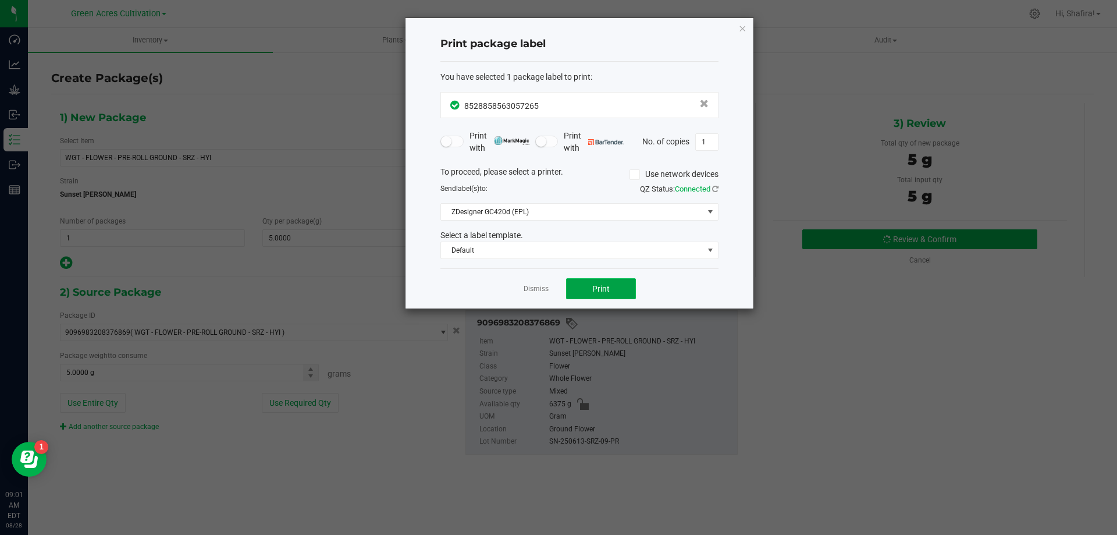
click at [580, 296] on button "Print" at bounding box center [601, 288] width 70 height 21
click at [534, 286] on link "Dismiss" at bounding box center [536, 289] width 25 height 10
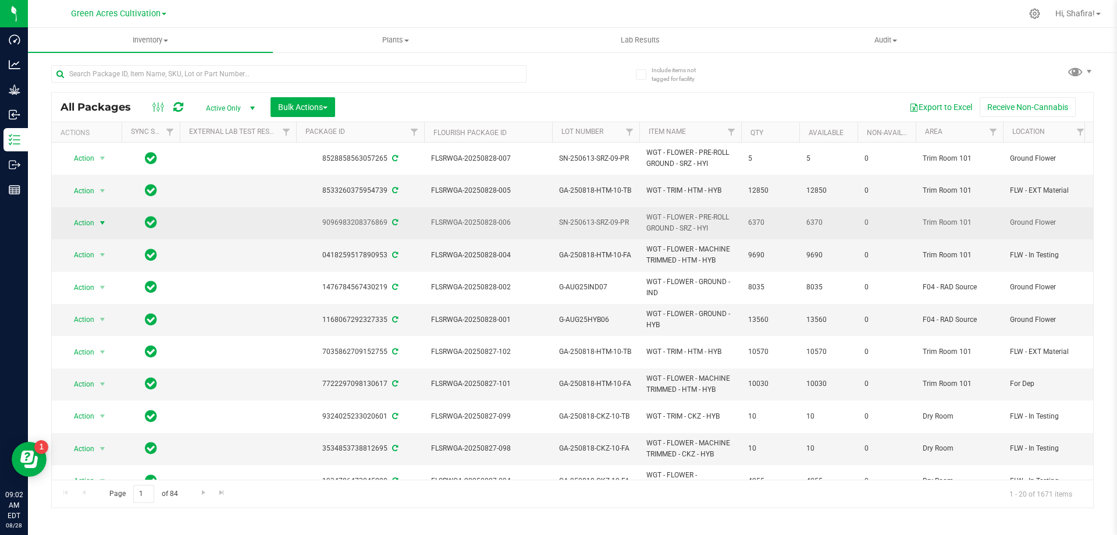
click at [84, 218] on span "Action" at bounding box center [78, 223] width 31 height 16
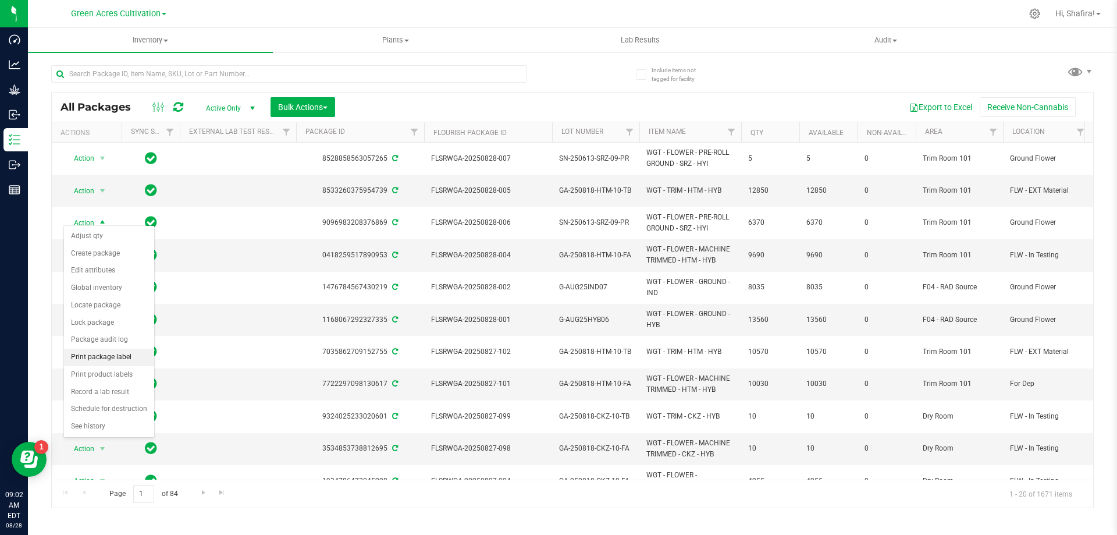
click at [92, 359] on li "Print package label" at bounding box center [109, 357] width 90 height 17
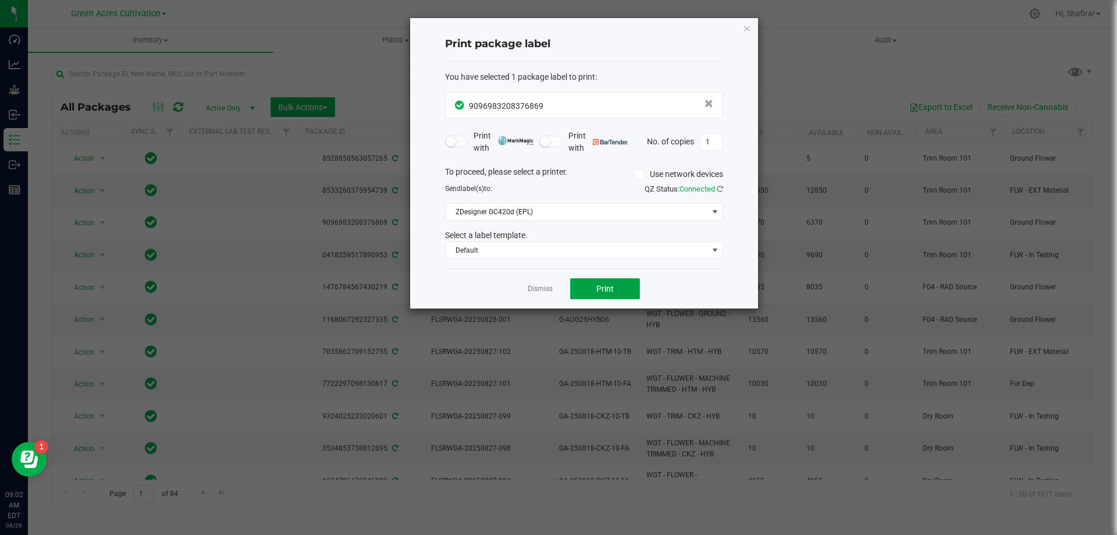
click at [577, 294] on button "Print" at bounding box center [605, 288] width 70 height 21
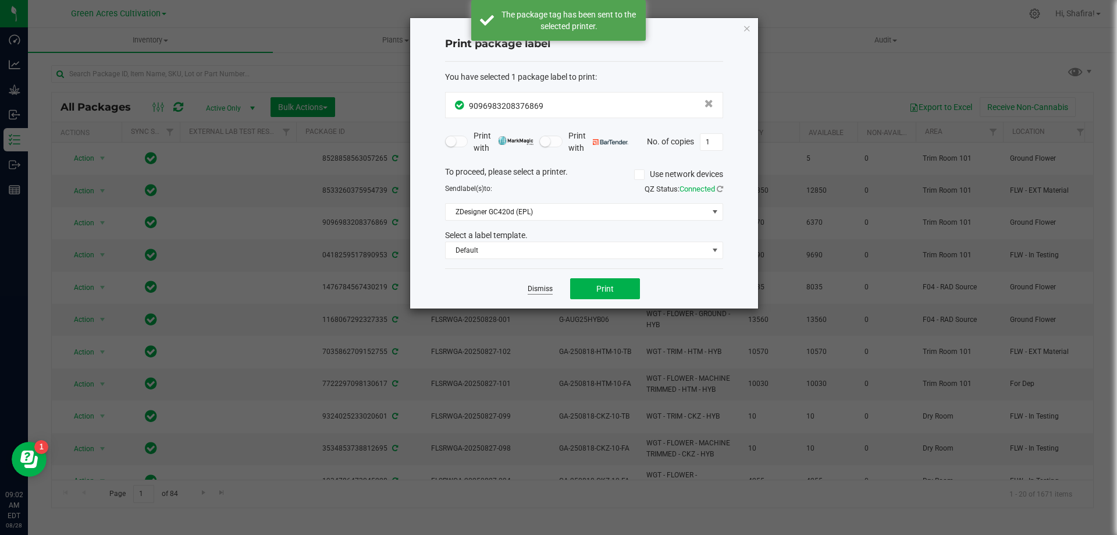
click at [535, 287] on link "Dismiss" at bounding box center [540, 289] width 25 height 10
